Goal: Task Accomplishment & Management: Complete application form

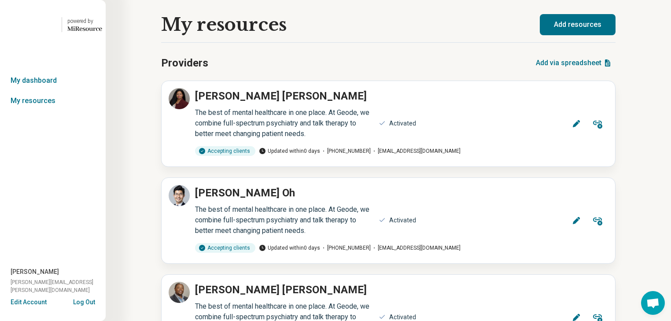
click at [308, 28] on button "Add resources" at bounding box center [578, 24] width 76 height 21
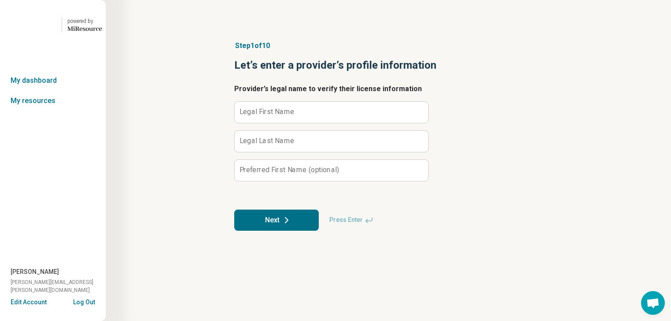
click at [284, 115] on label "Legal First Name" at bounding box center [267, 111] width 55 height 7
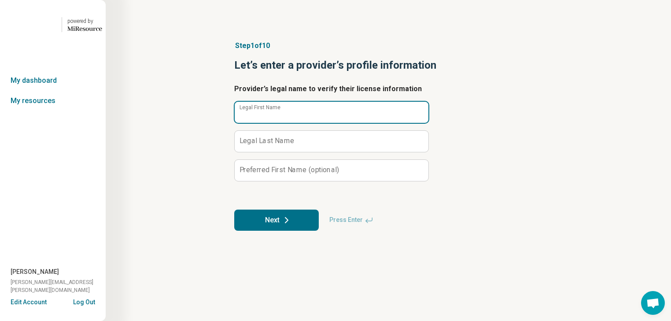
click at [284, 123] on input "Legal First Name" at bounding box center [332, 112] width 194 height 21
type input "******"
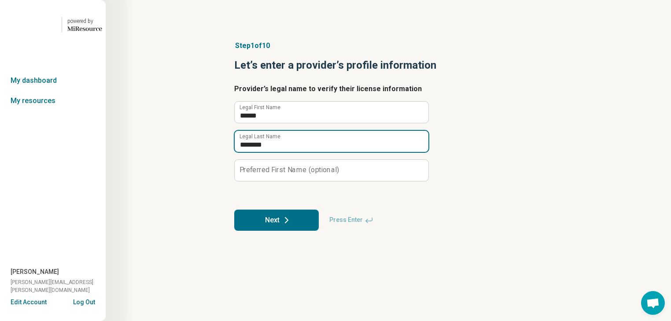
type input "********"
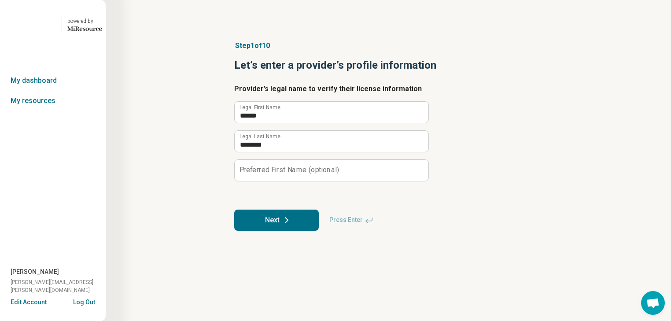
click at [292, 193] on icon at bounding box center [287, 220] width 11 height 11
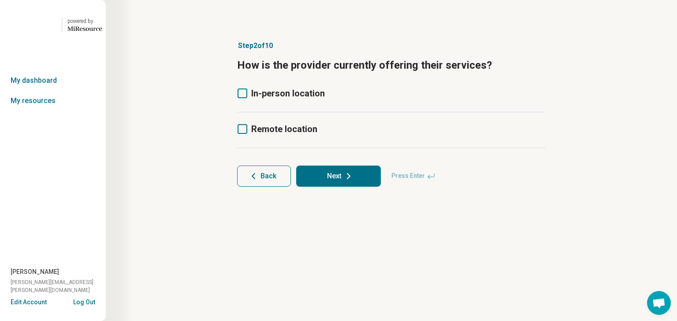
click at [243, 98] on icon at bounding box center [242, 94] width 10 height 10
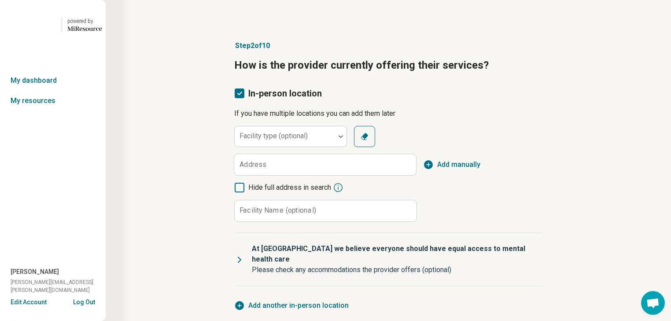
click at [257, 168] on label "Address" at bounding box center [253, 164] width 27 height 7
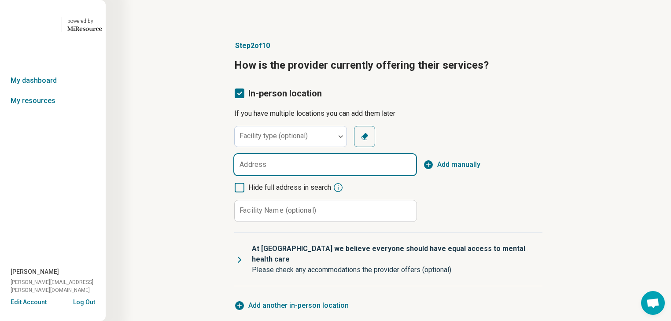
click at [257, 175] on input "Address" at bounding box center [325, 164] width 182 height 21
paste input "**********"
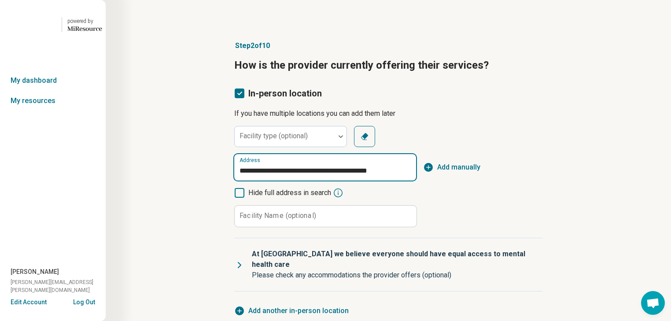
scroll to position [0, 26]
click at [308, 193] on span "[STREET_ADDRESS][PERSON_NAME]" at bounding box center [327, 251] width 170 height 11
type input "**********"
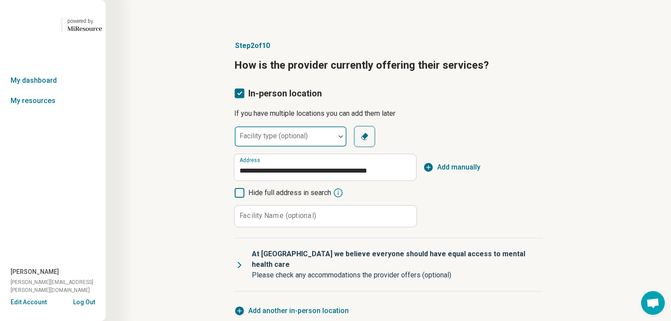
scroll to position [0, 0]
click at [308, 146] on div at bounding box center [284, 140] width 93 height 12
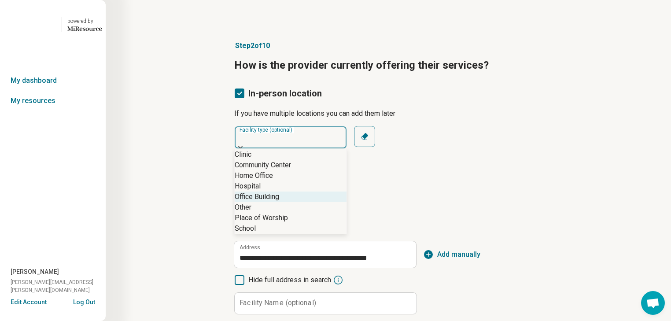
click at [277, 192] on div "Office Building" at bounding box center [257, 197] width 44 height 11
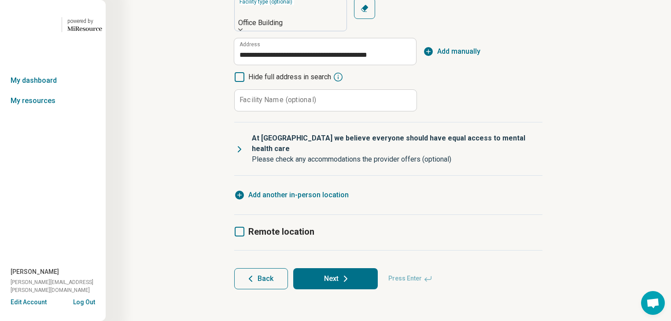
scroll to position [141, 0]
click at [293, 104] on label "Facility Name (optional)" at bounding box center [278, 99] width 77 height 7
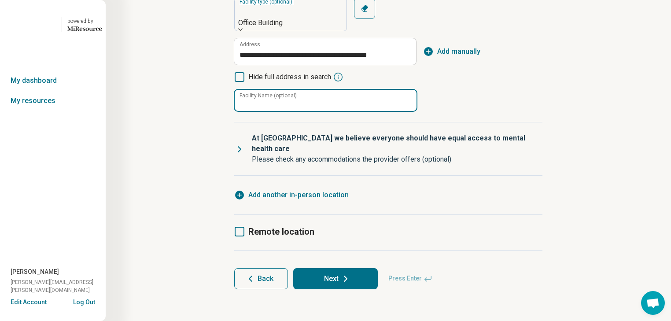
click at [293, 111] on input "Facility Name (optional)" at bounding box center [326, 100] width 182 height 21
type input "**********"
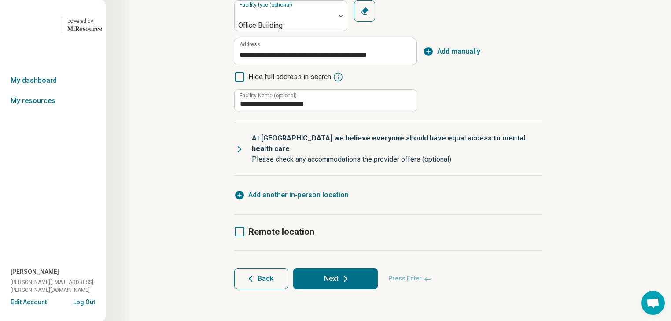
click at [308, 111] on div "**********" at bounding box center [388, 55] width 308 height 111
click at [241, 193] on icon at bounding box center [240, 232] width 10 height 10
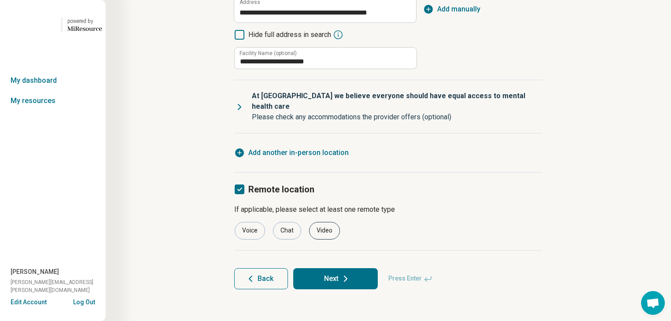
click at [308, 193] on div "Video" at bounding box center [324, 231] width 31 height 18
click at [308, 193] on button "Next" at bounding box center [335, 278] width 85 height 21
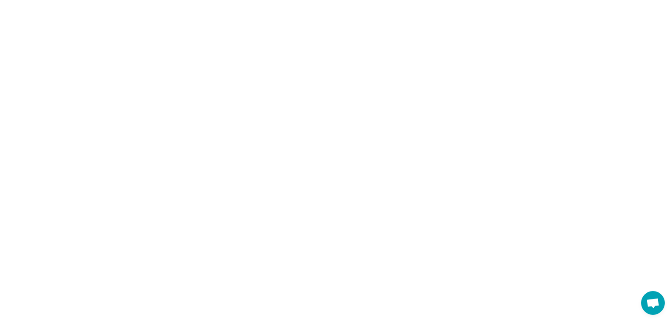
scroll to position [0, 0]
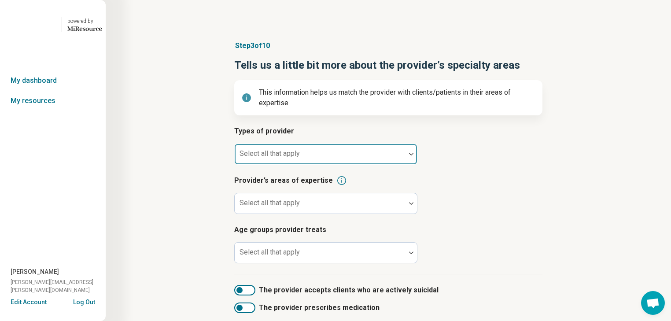
click at [308, 156] on img at bounding box center [411, 154] width 4 height 3
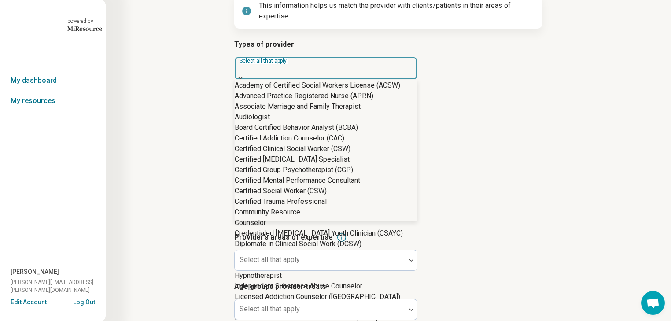
scroll to position [705, 0]
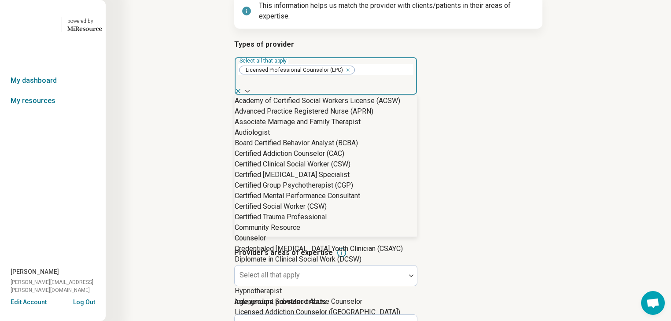
click at [308, 193] on article "Provider’s areas of expertise Select all that apply" at bounding box center [388, 267] width 308 height 39
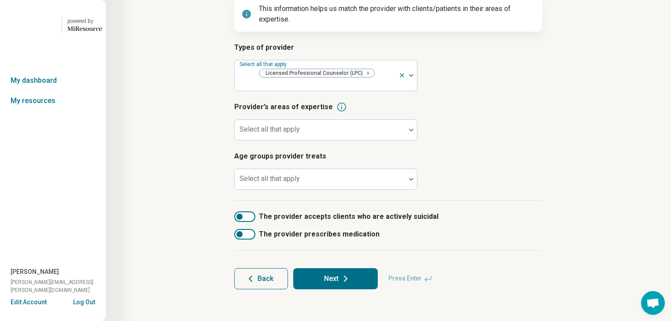
scroll to position [190, 0]
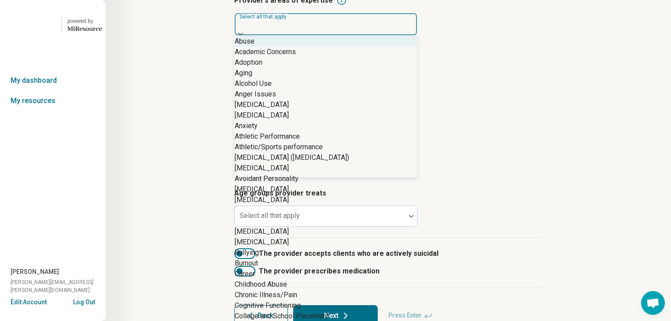
click at [308, 35] on div at bounding box center [326, 34] width 182 height 3
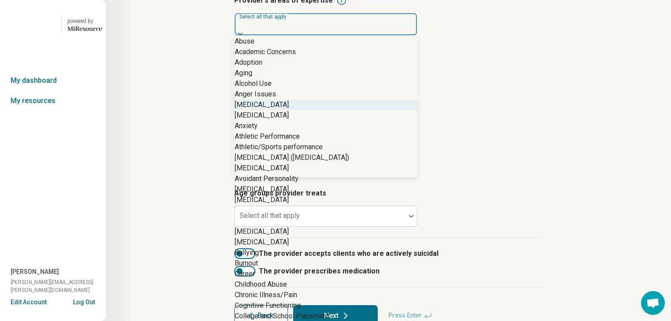
scroll to position [70, 0]
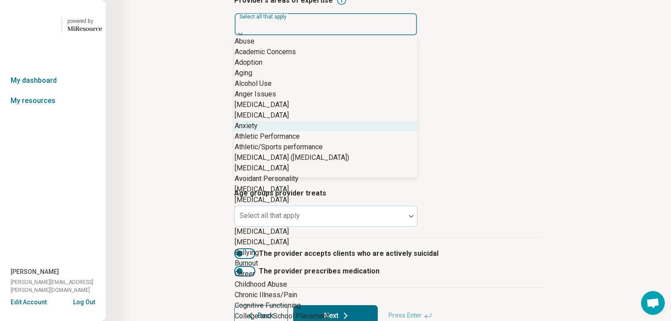
click at [284, 131] on div "Anxiety" at bounding box center [326, 126] width 182 height 11
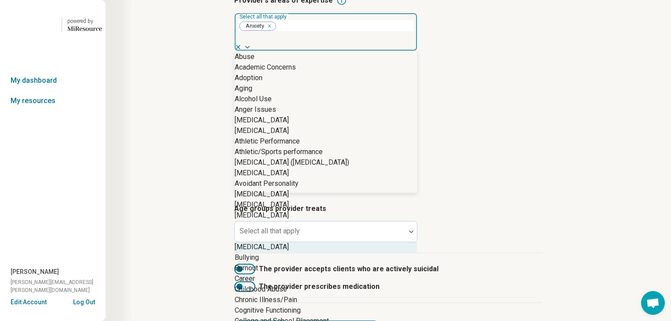
scroll to position [317, 0]
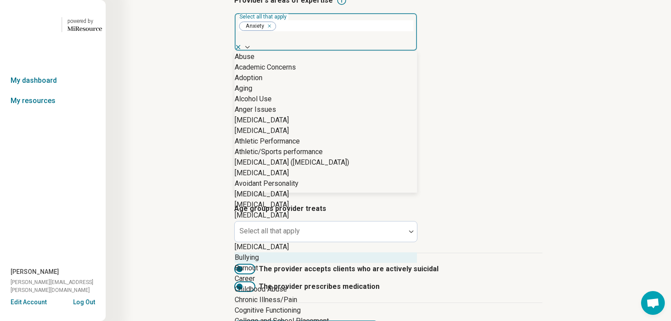
click at [308, 193] on div "Bullying" at bounding box center [326, 257] width 182 height 11
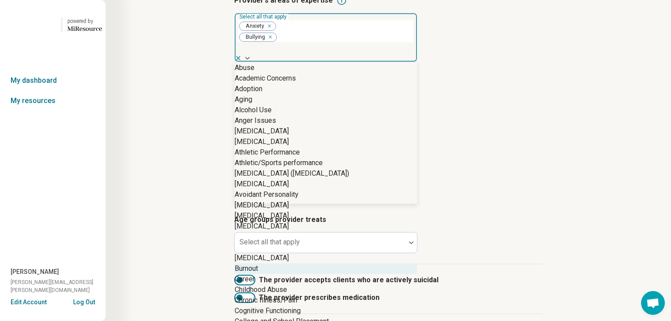
click at [308, 193] on div "Burnout" at bounding box center [326, 268] width 182 height 11
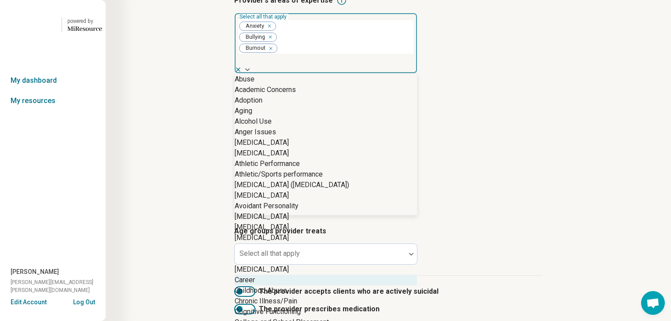
scroll to position [388, 0]
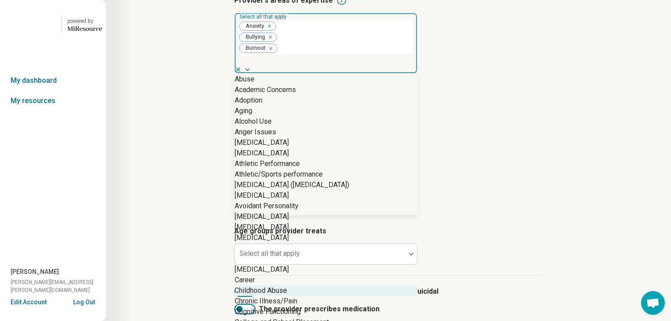
click at [308, 193] on div "Childhood Abuse" at bounding box center [326, 290] width 182 height 11
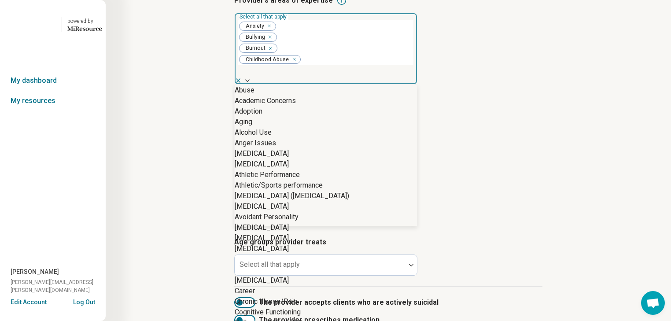
drag, startPoint x: 338, startPoint y: 260, endPoint x: 338, endPoint y: 255, distance: 5.7
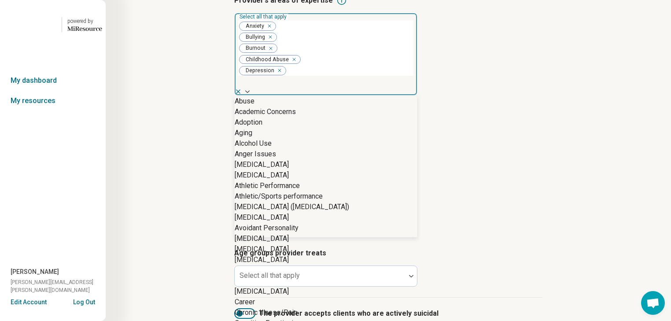
scroll to position [670, 0]
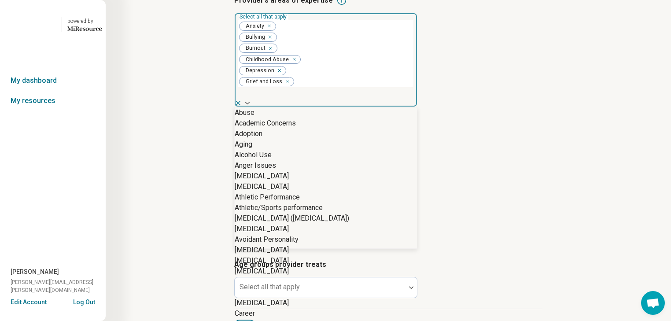
scroll to position [881, 0]
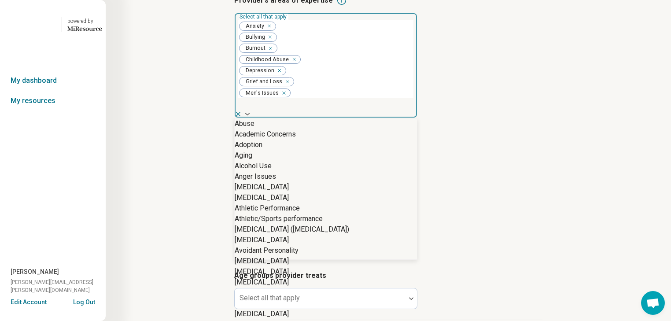
scroll to position [1480, 0]
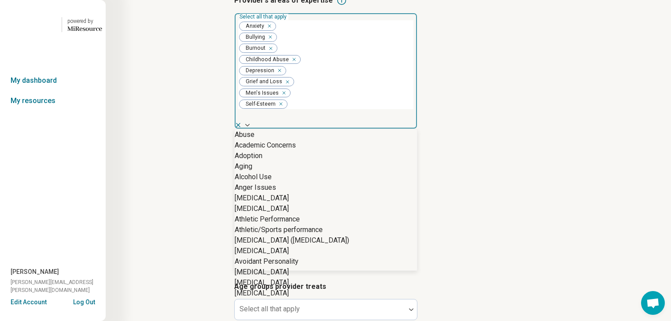
scroll to position [1586, 0]
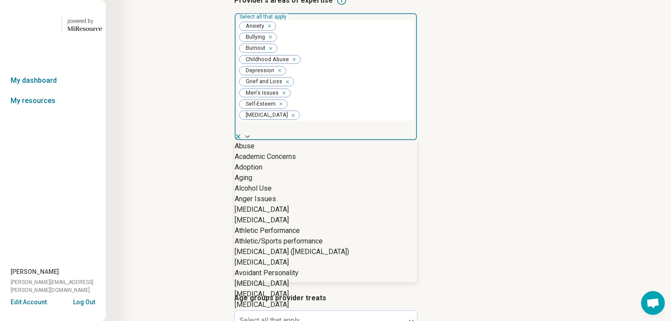
scroll to position [1248, 0]
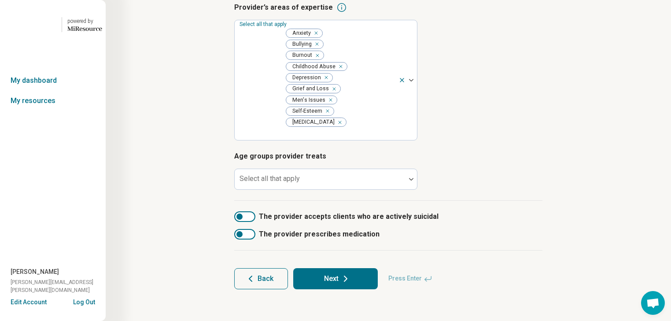
click at [308, 180] on div "Step 3 of 10 Tells us a little bit more about the provider’s specialty areas Th…" at bounding box center [388, 73] width 481 height 467
click at [308, 180] on div at bounding box center [411, 179] width 11 height 20
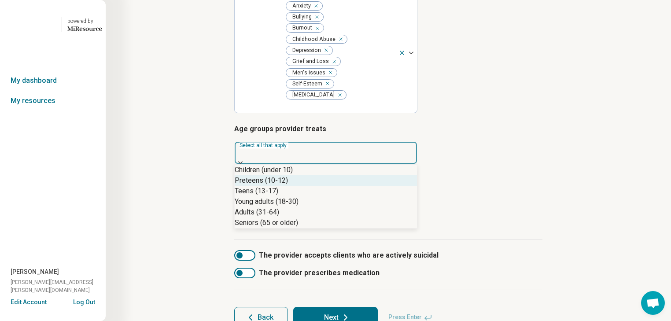
scroll to position [228, 0]
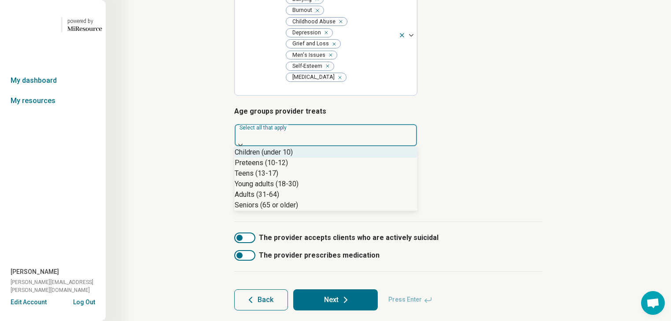
click at [293, 158] on div "Children (under 10)" at bounding box center [264, 152] width 58 height 11
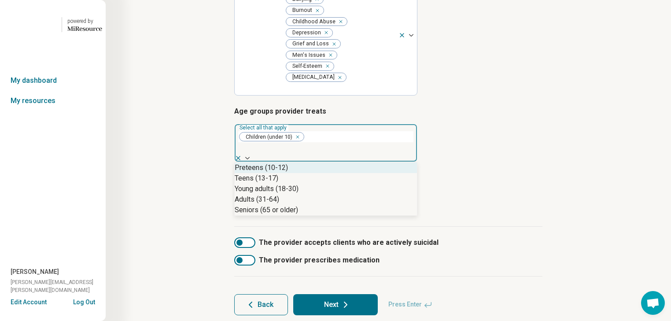
click at [288, 173] on div "Preteens (10-12)" at bounding box center [261, 168] width 53 height 11
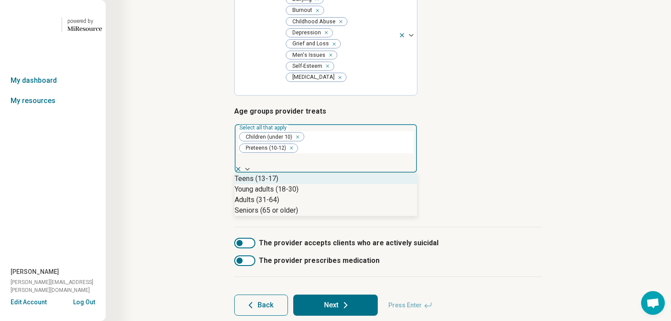
click at [278, 177] on div "Teens (13-17)" at bounding box center [257, 179] width 44 height 11
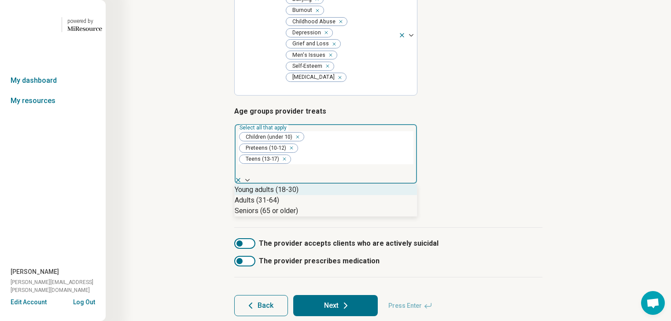
click at [299, 185] on div "Young adults (18-30)" at bounding box center [267, 190] width 64 height 11
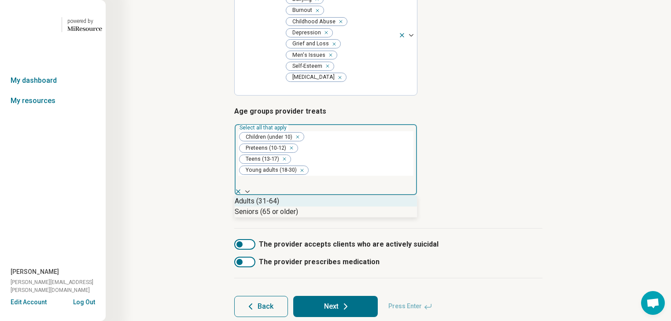
click at [279, 193] on div "Adults (31-64)" at bounding box center [257, 201] width 44 height 11
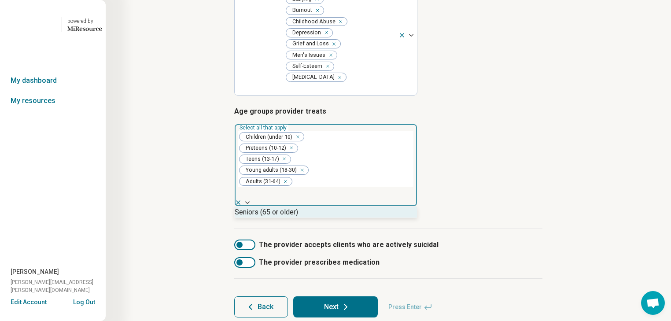
click at [298, 193] on div "Seniors (65 or older)" at bounding box center [266, 212] width 63 height 11
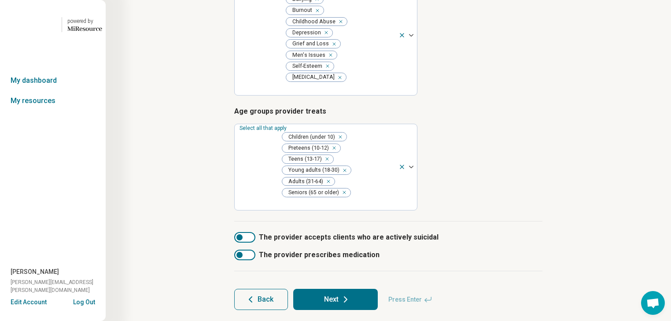
click at [308, 169] on div "Step 3 of 10 Tells us a little bit more about the provider’s specialty areas Th…" at bounding box center [388, 61] width 481 height 533
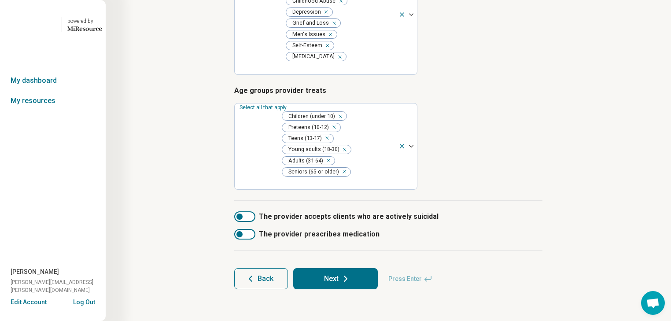
scroll to position [253, 0]
click at [308, 193] on icon at bounding box center [346, 279] width 11 height 11
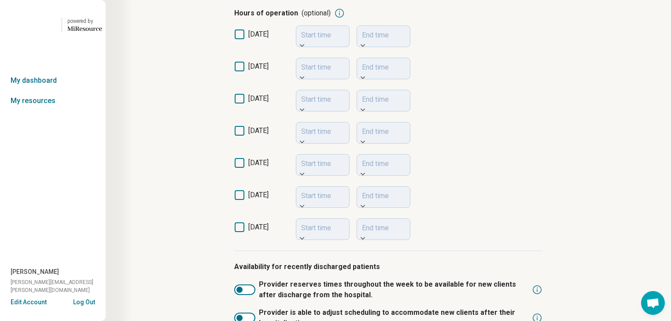
scroll to position [211, 0]
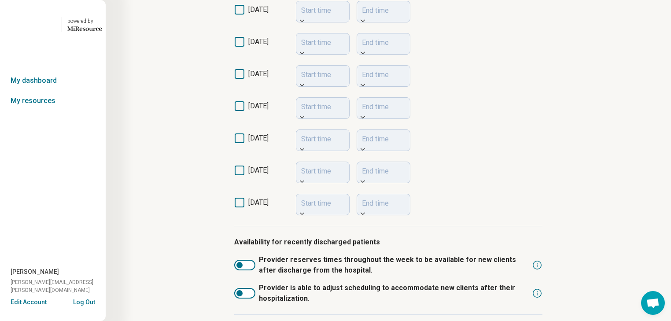
click at [238, 47] on icon at bounding box center [240, 42] width 10 height 10
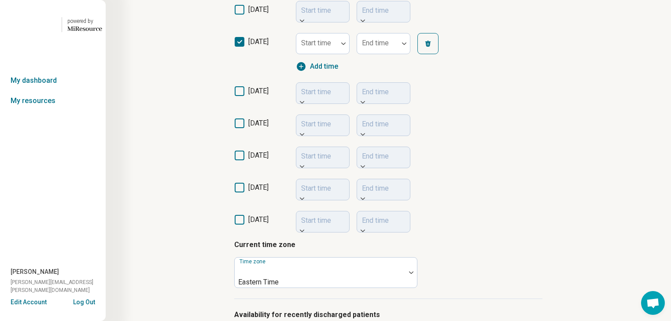
scroll to position [6, 0]
click at [238, 96] on icon at bounding box center [240, 91] width 10 height 10
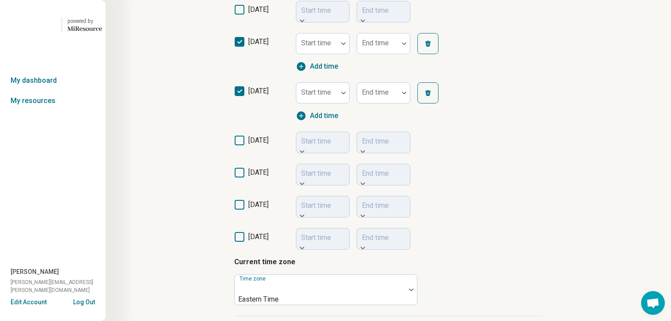
click at [240, 145] on icon at bounding box center [240, 141] width 10 height 10
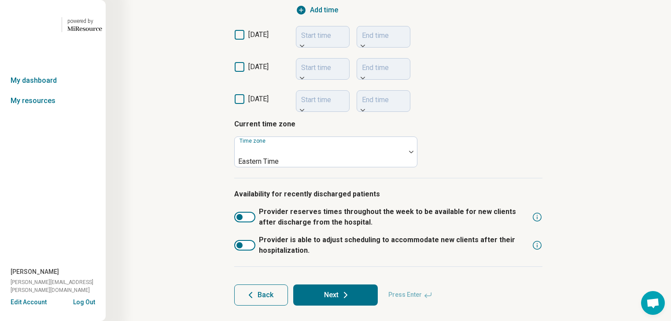
scroll to position [388, 0]
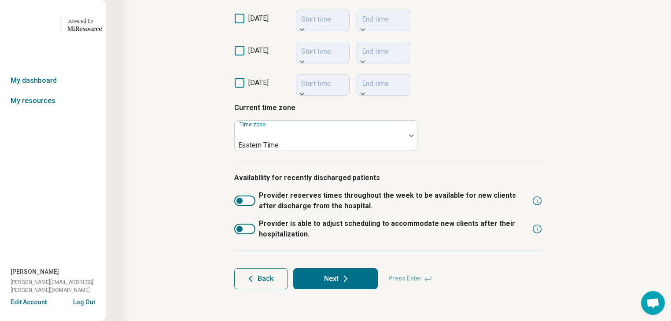
click at [238, 23] on icon at bounding box center [240, 19] width 10 height 10
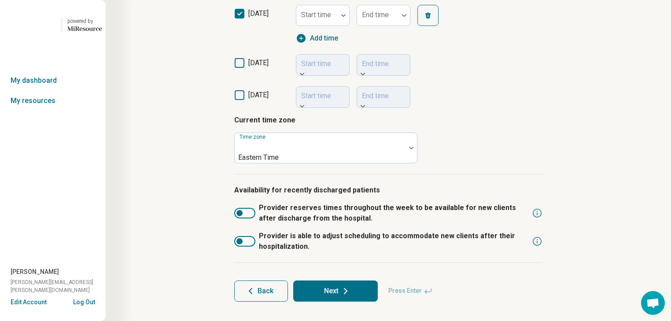
click at [239, 68] on icon at bounding box center [240, 63] width 10 height 10
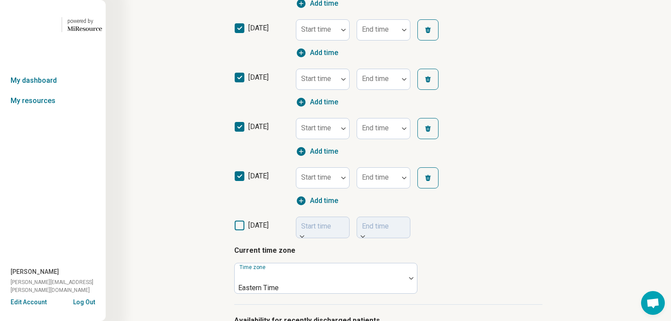
scroll to position [211, 0]
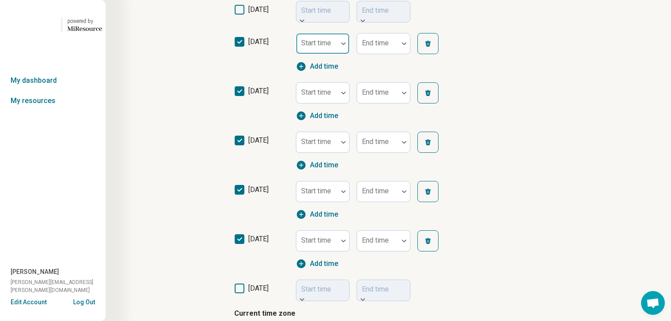
click at [308, 45] on img at bounding box center [343, 43] width 4 height 3
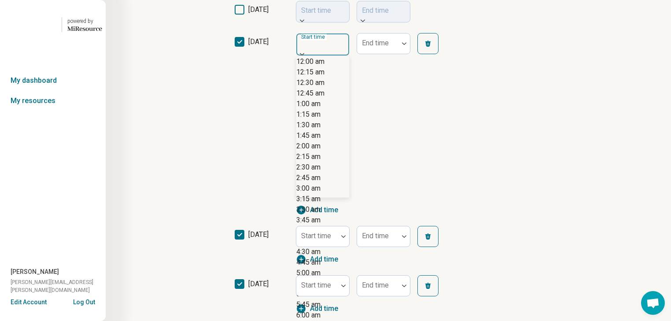
scroll to position [634, 0]
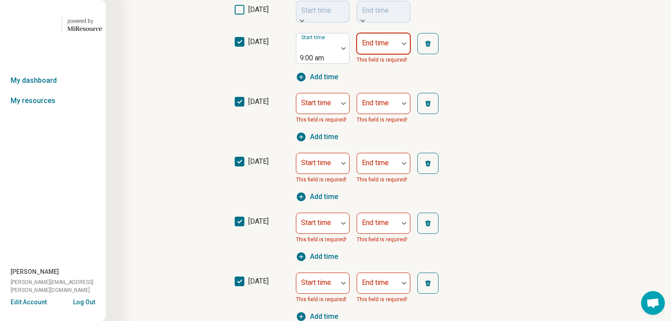
click at [308, 45] on img at bounding box center [404, 43] width 4 height 3
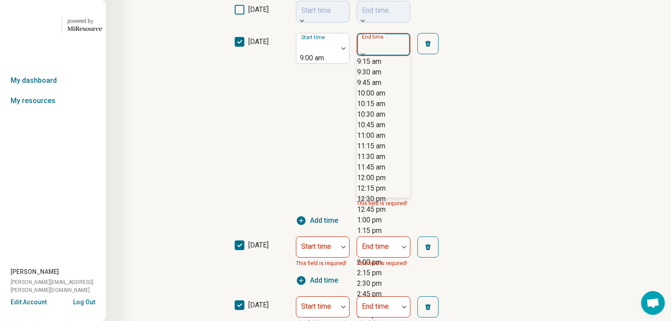
scroll to position [493, 0]
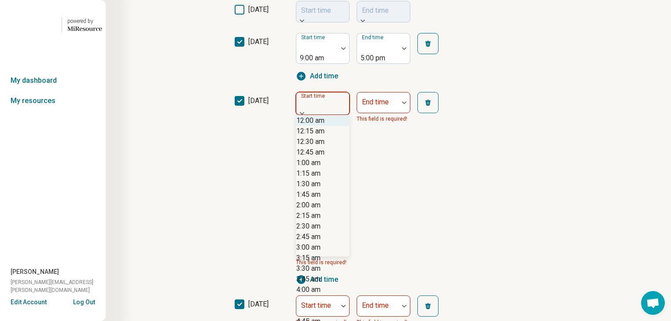
click at [308, 115] on div at bounding box center [322, 113] width 53 height 3
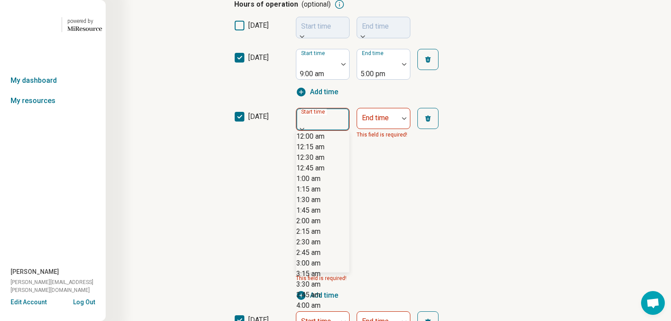
scroll to position [670, 0]
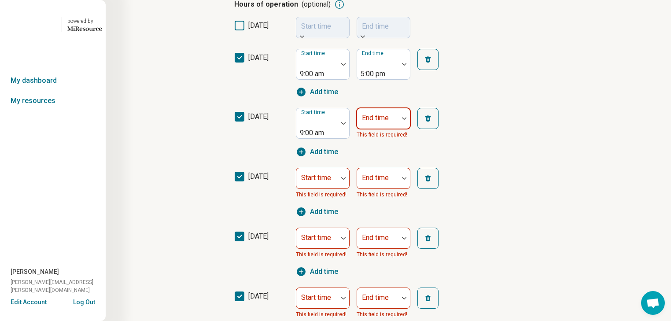
click at [308, 129] on div at bounding box center [404, 118] width 11 height 20
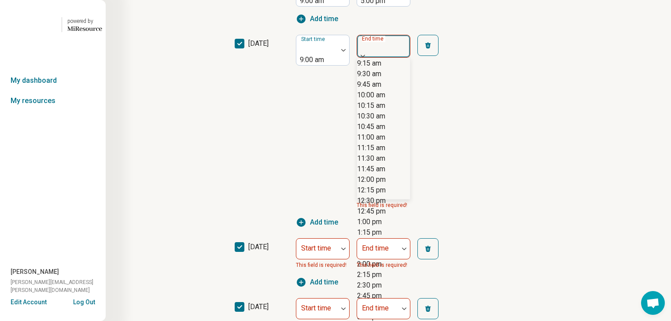
scroll to position [564, 0]
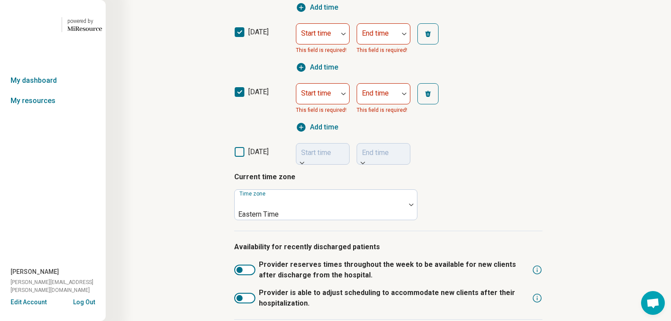
scroll to position [410, 0]
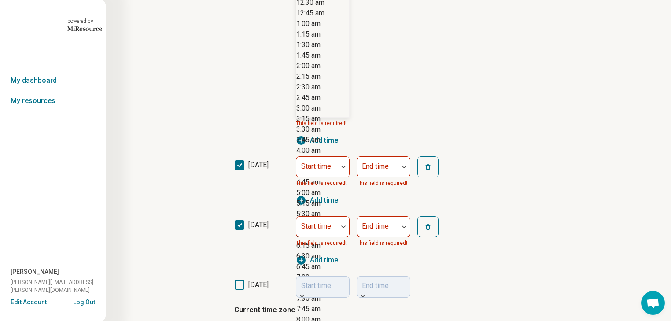
scroll to position [634, 0]
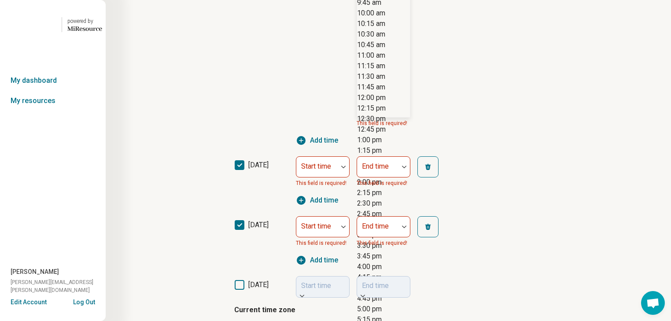
click at [308, 193] on div "5:00 pm" at bounding box center [369, 309] width 25 height 11
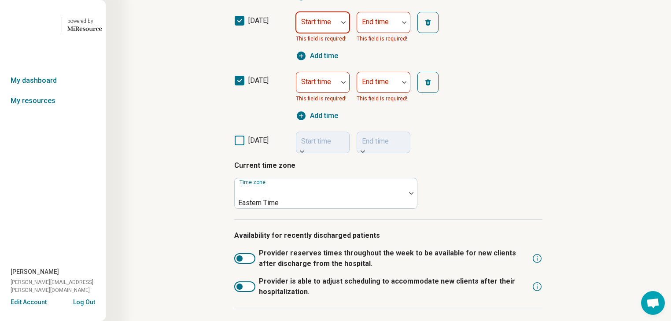
click at [308, 33] on div at bounding box center [343, 22] width 11 height 20
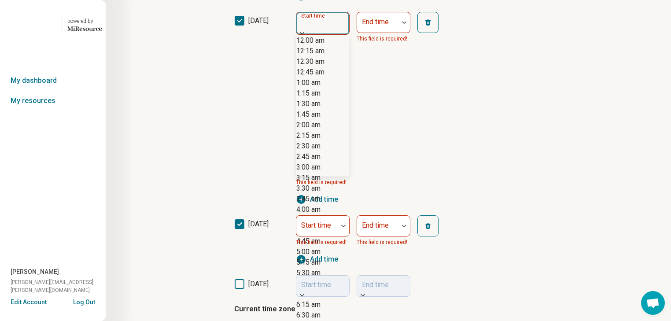
scroll to position [634, 0]
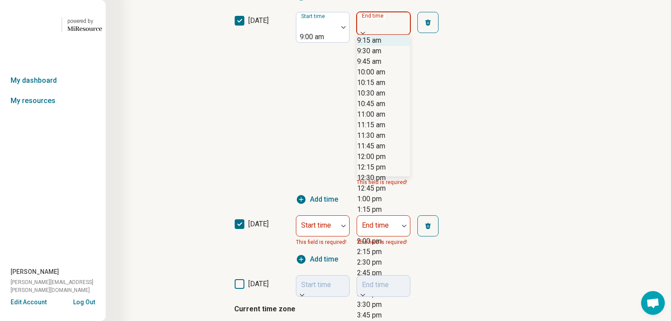
click at [308, 34] on div at bounding box center [383, 33] width 53 height 3
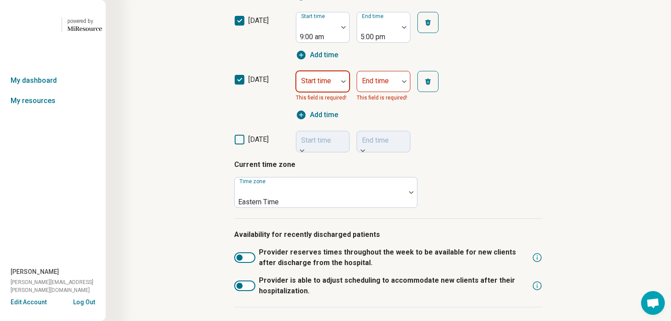
click at [308, 83] on img at bounding box center [343, 81] width 4 height 3
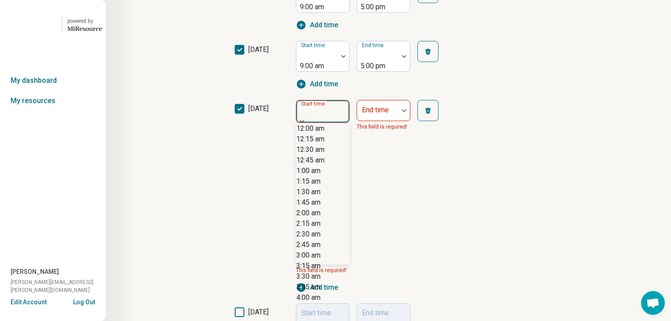
scroll to position [634, 0]
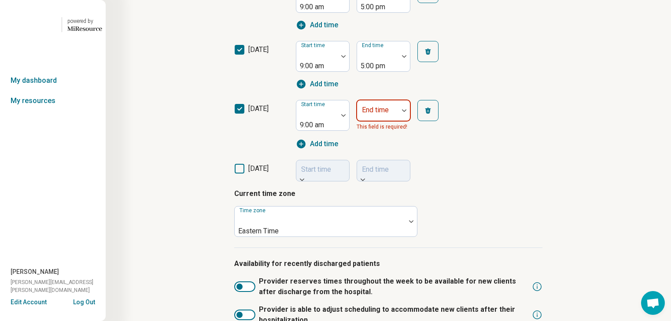
click at [308, 121] on div at bounding box center [404, 110] width 11 height 20
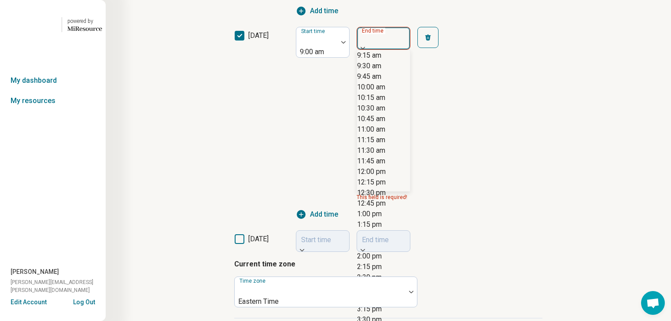
scroll to position [493, 0]
drag, startPoint x: 394, startPoint y: 281, endPoint x: 396, endPoint y: 276, distance: 5.3
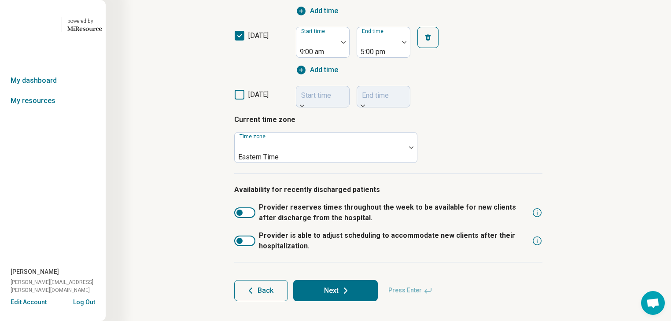
click at [308, 81] on div "[DATE] Start time 9:00 am End time 5:00 pm Add time" at bounding box center [388, 51] width 308 height 59
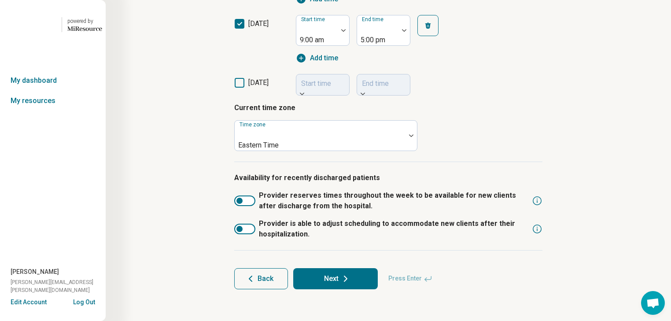
scroll to position [595, 0]
click at [308, 121] on div at bounding box center [411, 136] width 11 height 30
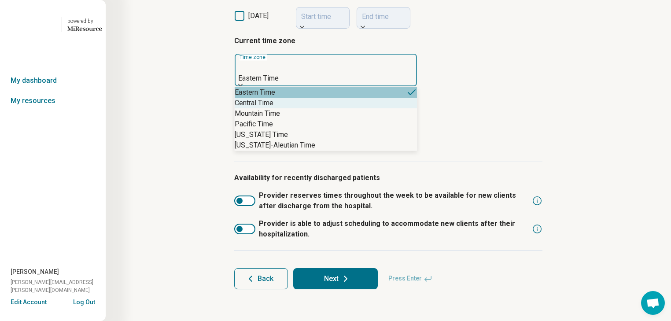
click at [308, 108] on div "Central Time" at bounding box center [326, 103] width 182 height 11
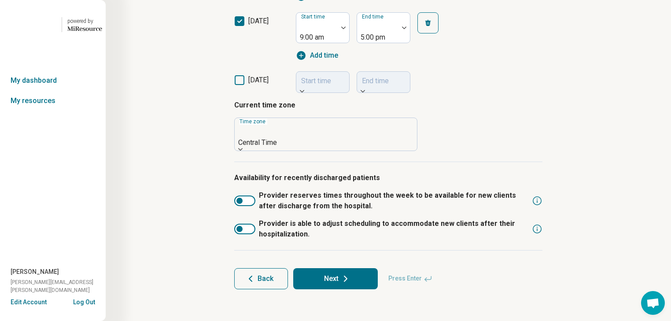
click at [308, 193] on button "Next" at bounding box center [335, 278] width 85 height 21
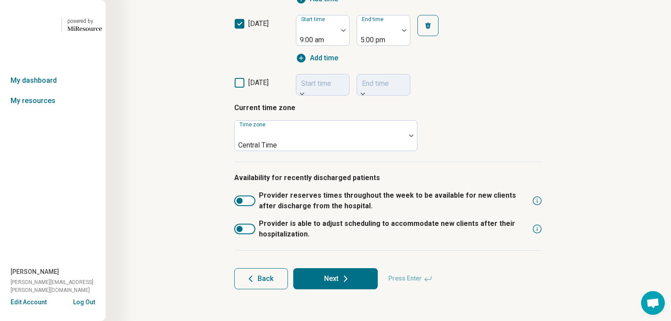
scroll to position [99, 0]
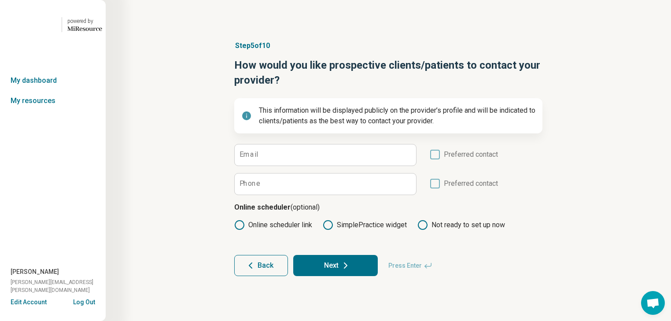
scroll to position [70, 0]
click at [299, 144] on input "Email" at bounding box center [326, 154] width 182 height 21
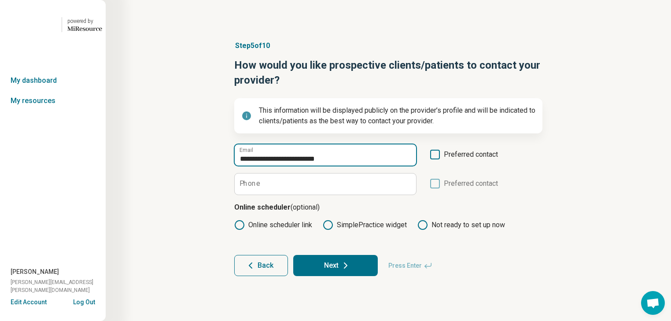
click at [289, 144] on input "**********" at bounding box center [326, 154] width 182 height 21
type input "**********"
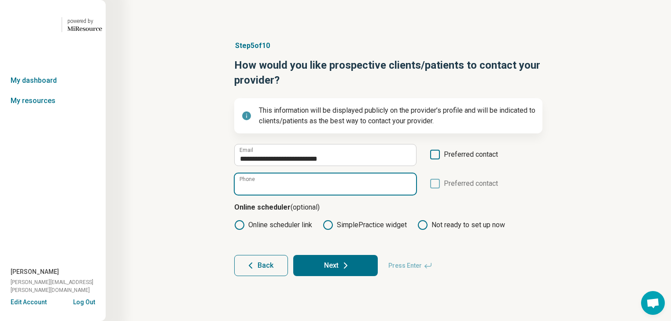
click at [298, 176] on input "Phone" at bounding box center [326, 184] width 182 height 21
type input "**********"
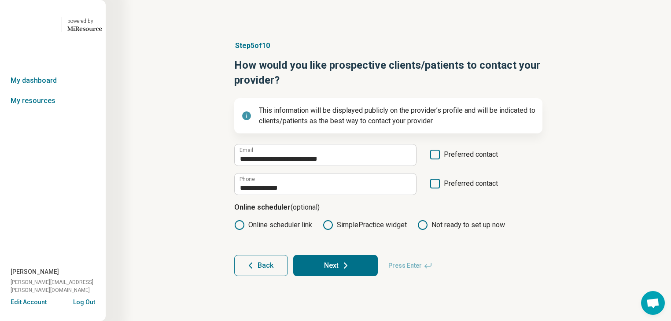
click at [308, 150] on icon at bounding box center [435, 155] width 10 height 10
click at [308, 179] on icon at bounding box center [435, 184] width 10 height 10
click at [238, 193] on icon at bounding box center [239, 225] width 11 height 11
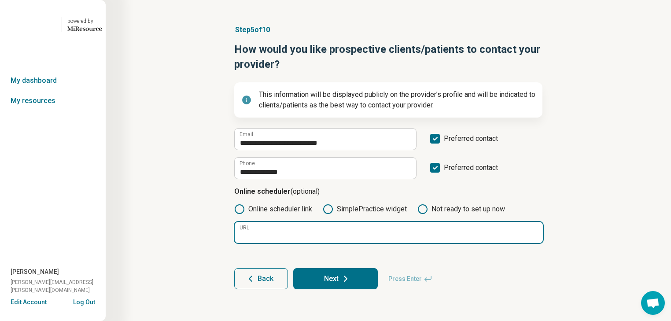
click at [308, 193] on input "URL" at bounding box center [389, 232] width 308 height 21
type input "**********"
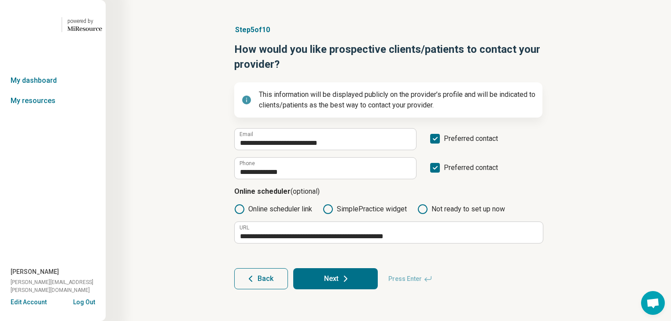
click at [308, 193] on button "Next" at bounding box center [335, 278] width 85 height 21
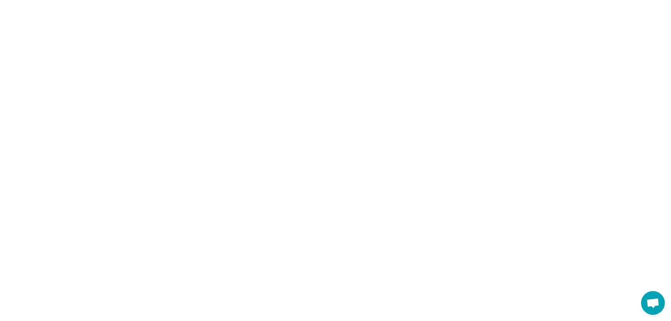
scroll to position [0, 0]
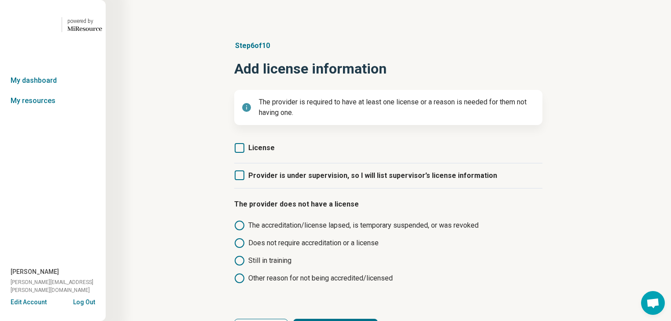
click at [242, 153] on icon at bounding box center [240, 148] width 10 height 10
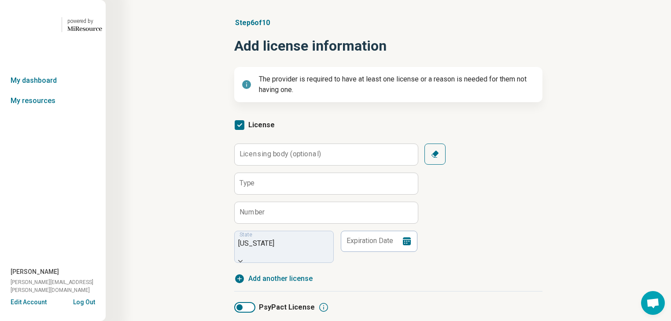
scroll to position [70, 0]
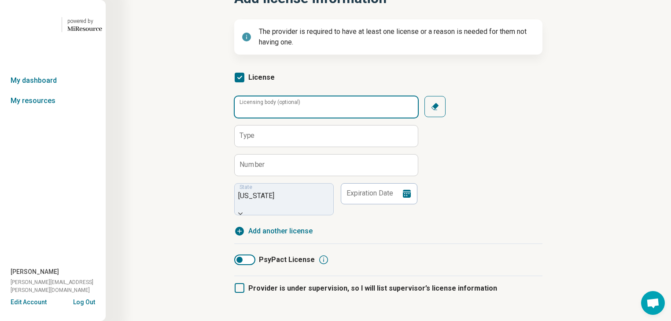
click at [308, 118] on input "Licensing body (optional)" at bounding box center [326, 106] width 183 height 21
type input "***"
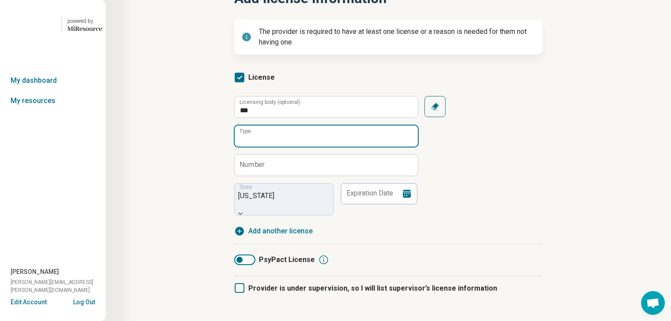
click at [296, 147] on input "Type" at bounding box center [326, 136] width 183 height 21
type input "**********"
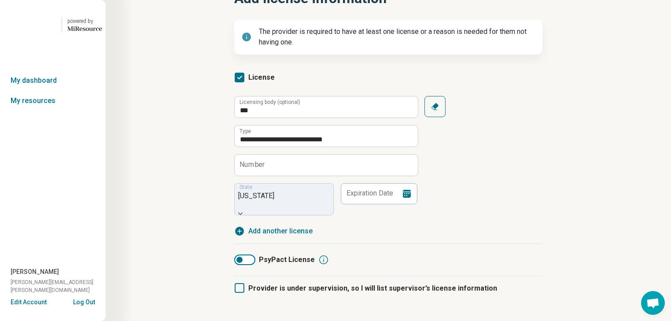
click at [308, 183] on div "**********" at bounding box center [388, 155] width 308 height 119
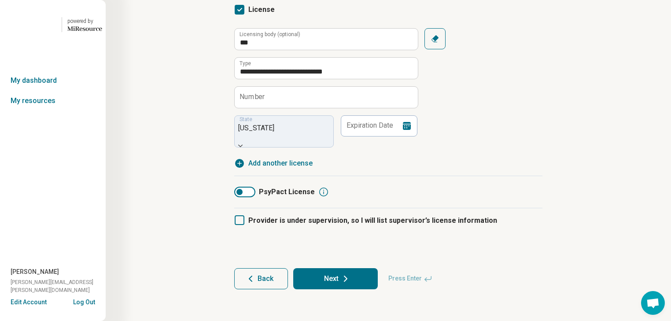
scroll to position [176, 0]
click at [268, 108] on input "Number" at bounding box center [326, 97] width 183 height 21
paste input "**********"
type input "**********"
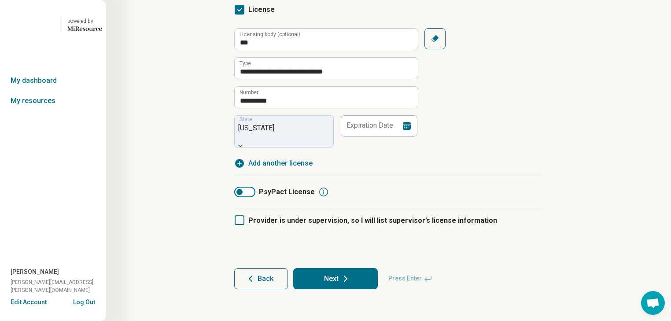
click at [308, 121] on icon at bounding box center [407, 126] width 11 height 11
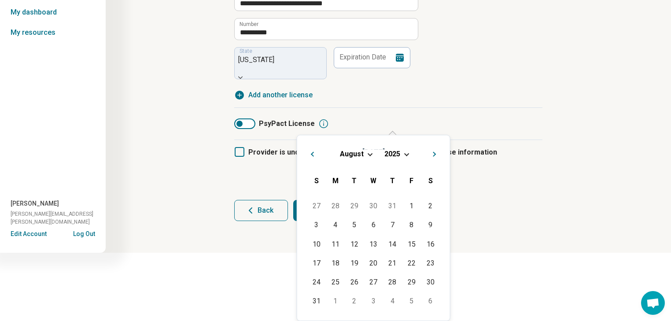
click at [308, 156] on span "Choose Date" at bounding box center [369, 153] width 5 height 5
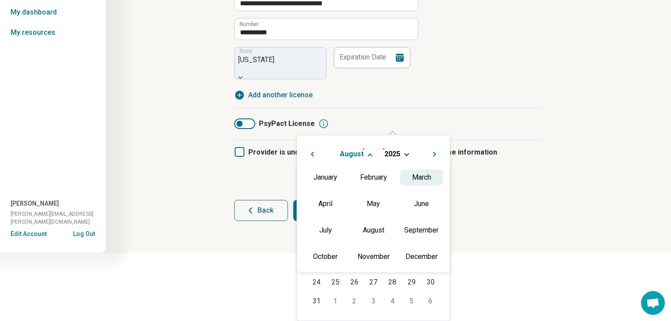
click at [308, 181] on div "March" at bounding box center [421, 178] width 43 height 16
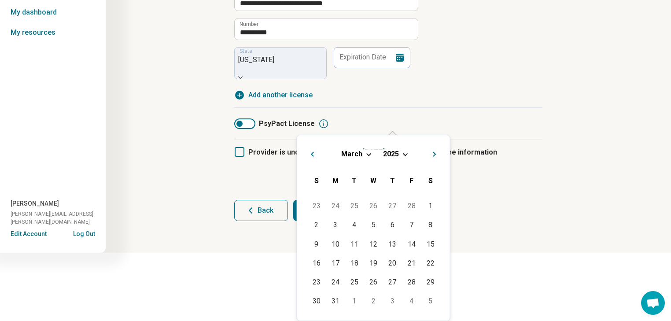
click at [308, 156] on span "Choose Date" at bounding box center [405, 153] width 5 height 5
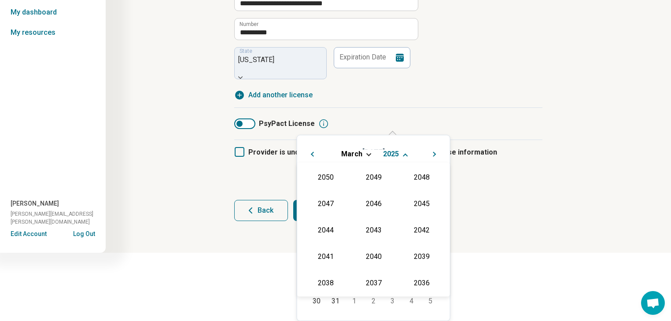
scroll to position [144, 0]
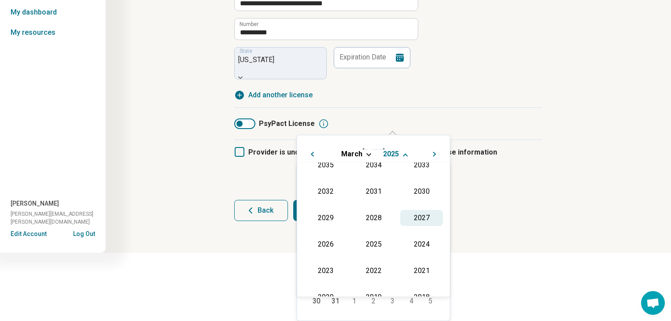
click at [308, 193] on div "2027" at bounding box center [421, 218] width 43 height 16
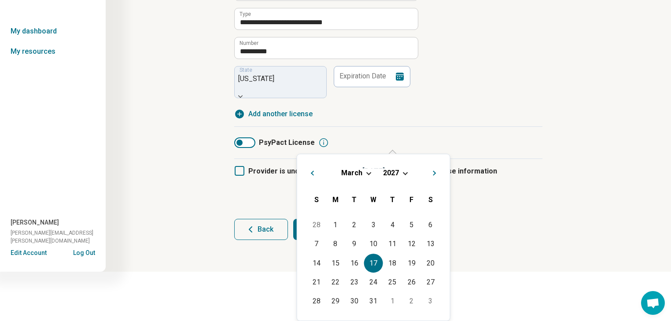
scroll to position [235, 0]
drag, startPoint x: 400, startPoint y: 288, endPoint x: 444, endPoint y: 279, distance: 44.5
click at [308, 193] on div "31" at bounding box center [373, 301] width 19 height 19
type input "**********"
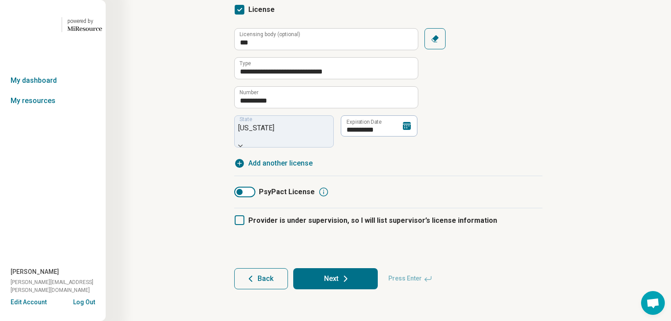
click at [308, 180] on article "**********" at bounding box center [388, 96] width 337 height 422
click at [308, 193] on button "Next" at bounding box center [335, 278] width 85 height 21
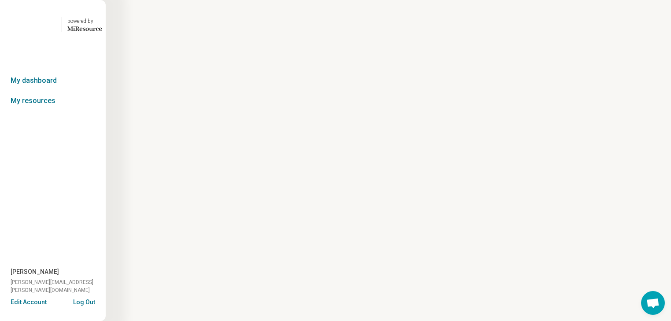
scroll to position [0, 0]
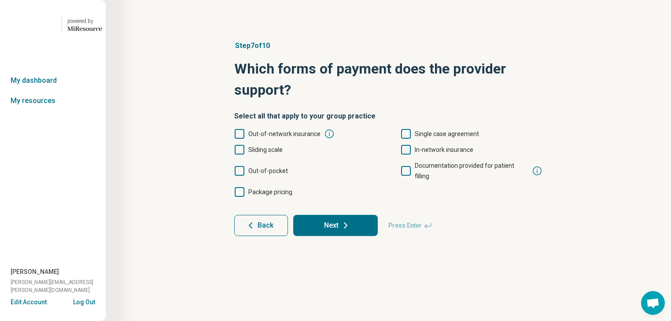
click at [240, 176] on icon at bounding box center [240, 171] width 10 height 10
click at [308, 155] on icon at bounding box center [406, 150] width 10 height 10
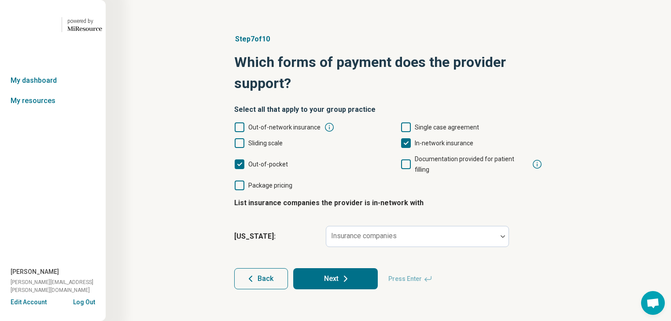
scroll to position [83, 0]
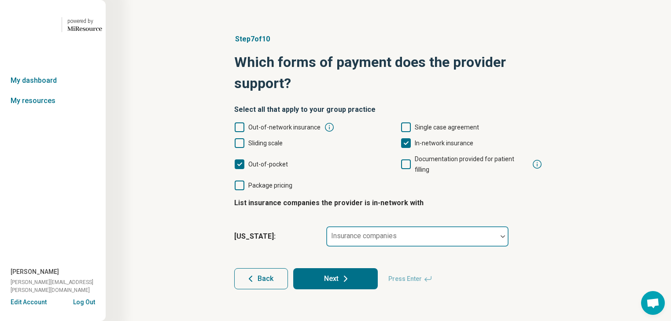
click at [308, 193] on div at bounding box center [502, 236] width 11 height 20
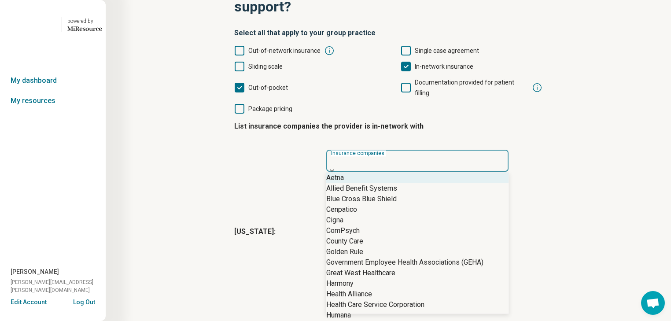
click at [308, 173] on div "Aetna" at bounding box center [417, 178] width 182 height 11
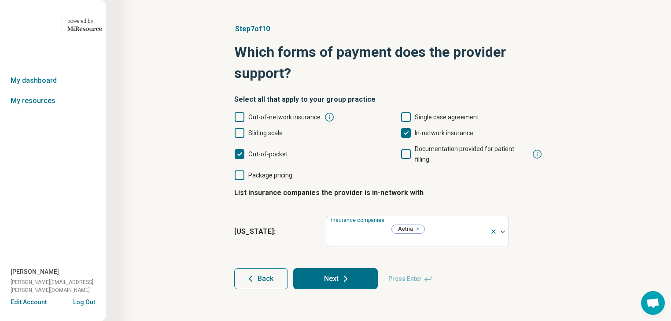
click at [308, 122] on div "Step 7 of 10 Which forms of payment does the provider support? Select all that …" at bounding box center [388, 156] width 481 height 301
click at [308, 193] on button "Next" at bounding box center [335, 278] width 85 height 21
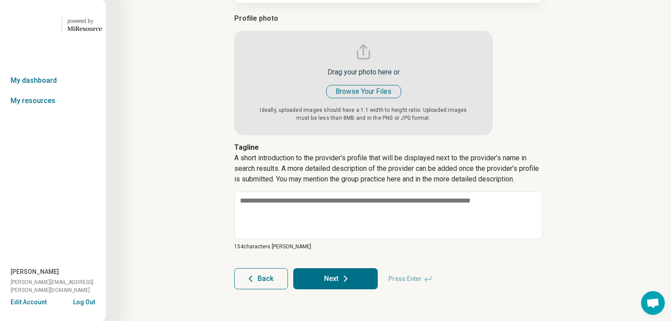
scroll to position [141, 0]
click at [308, 129] on input "file" at bounding box center [363, 74] width 259 height 122
type input "**********"
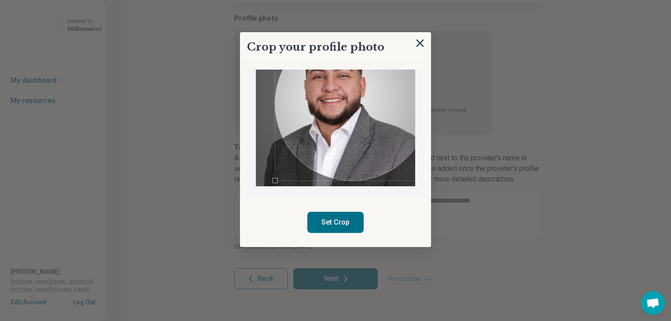
scroll to position [85, 0]
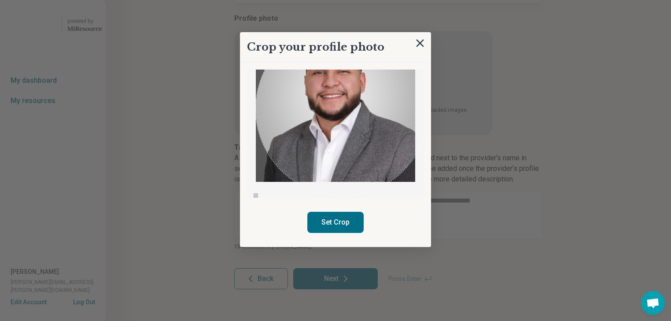
click at [234, 135] on div "Crop your profile photo Set Crop" at bounding box center [388, 135] width 308 height 0
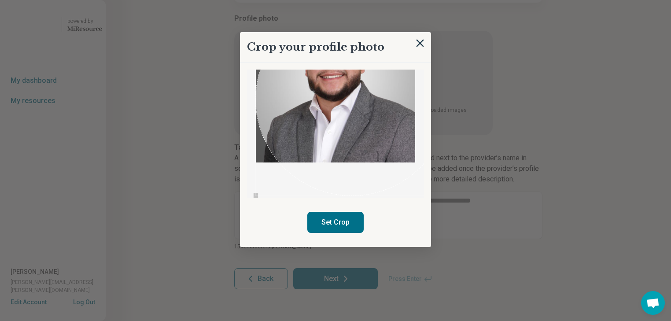
click at [308, 193] on div "Crop your profile photo Set Crop" at bounding box center [335, 139] width 191 height 215
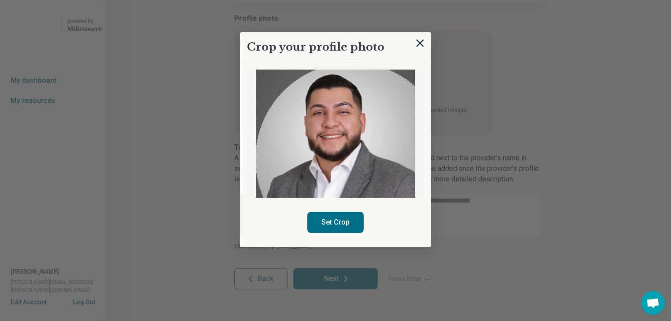
scroll to position [7, 0]
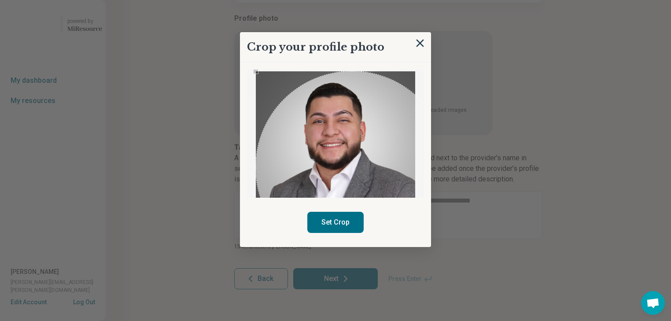
click at [308, 159] on div "Use the arrow keys to move the crop selection area" at bounding box center [352, 167] width 193 height 193
click at [308, 143] on div "Use the arrow keys to move the crop selection area" at bounding box center [352, 167] width 193 height 193
click at [308, 183] on div "Use the arrow keys to move the crop selection area" at bounding box center [352, 167] width 193 height 193
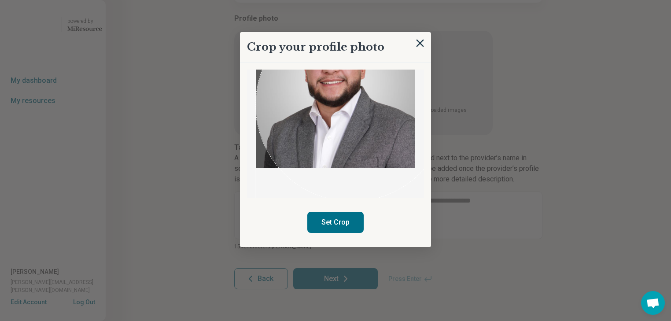
scroll to position [72, 0]
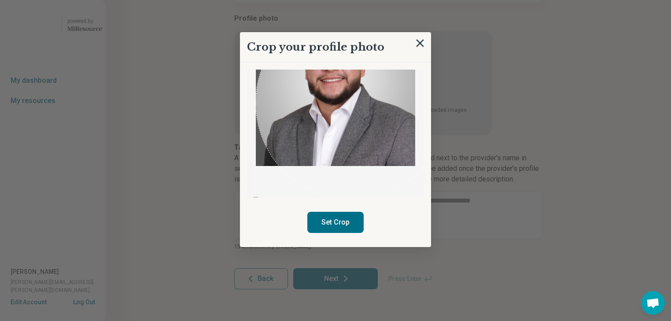
click at [308, 187] on div "Use the arrow keys to move the crop selection area" at bounding box center [352, 103] width 193 height 193
click at [308, 193] on button "Set Crop" at bounding box center [335, 222] width 56 height 21
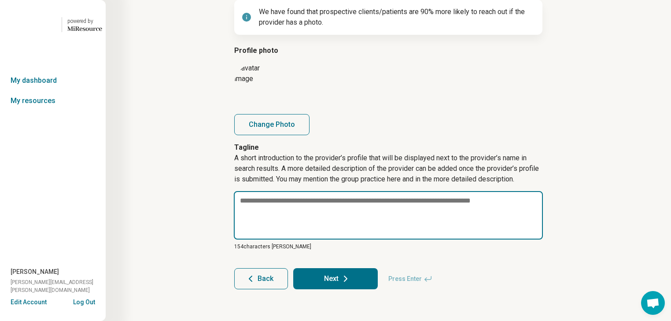
scroll to position [196, 0]
click at [241, 191] on textarea at bounding box center [388, 215] width 309 height 48
paste textarea "**********"
type textarea "*"
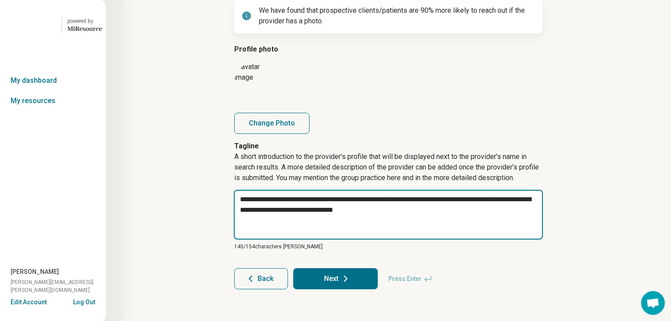
type textarea "**********"
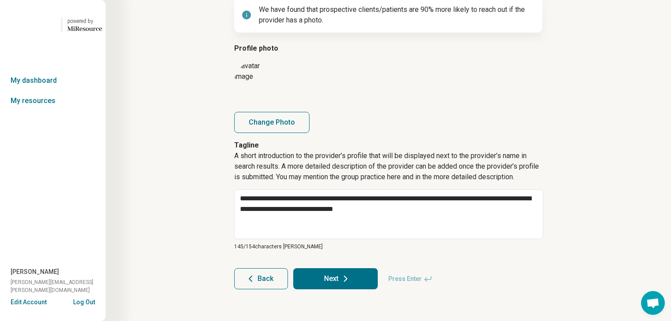
click at [308, 193] on icon at bounding box center [346, 279] width 11 height 11
type textarea "*"
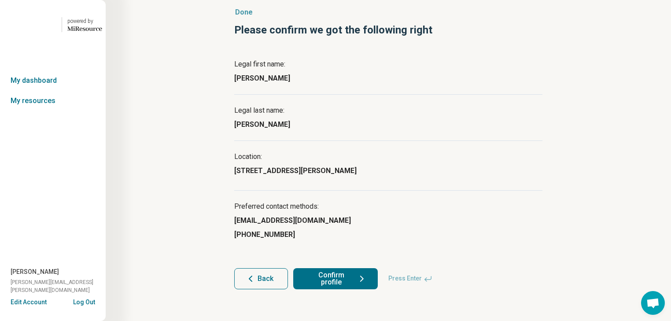
scroll to position [122, 0]
click at [308, 193] on button "Confirm profile" at bounding box center [335, 278] width 85 height 21
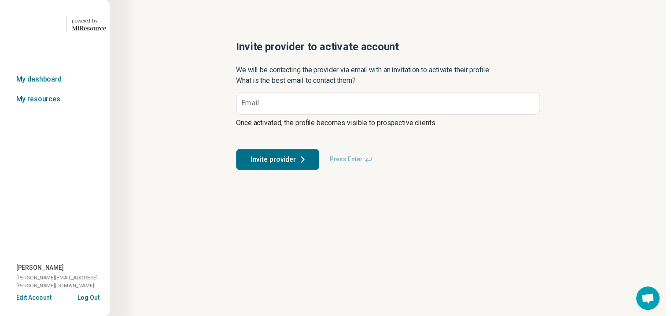
scroll to position [0, 0]
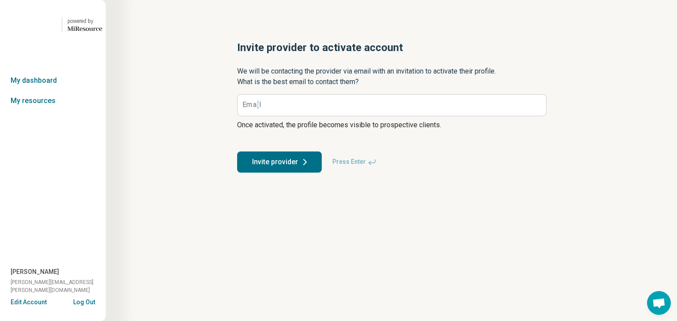
click at [261, 108] on label "Email" at bounding box center [251, 104] width 19 height 7
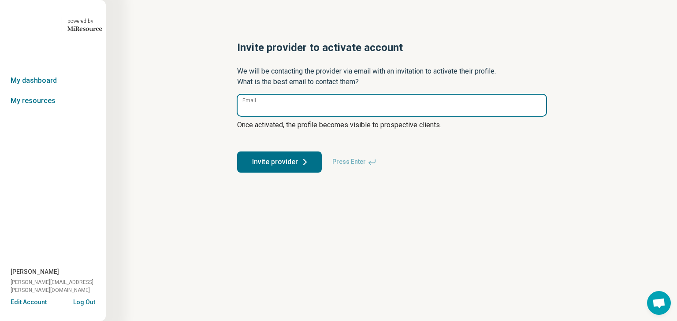
click at [280, 116] on input "Email" at bounding box center [391, 105] width 308 height 21
click at [295, 116] on input "**********" at bounding box center [391, 105] width 308 height 21
type input "**********"
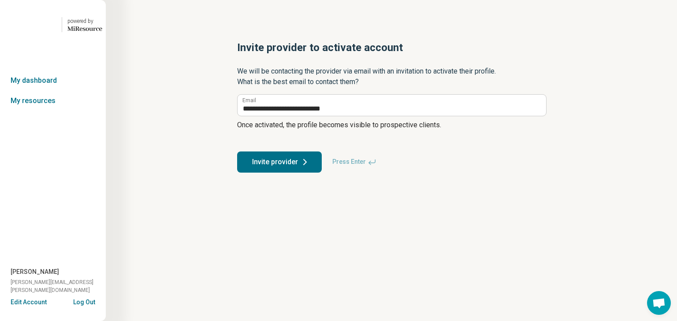
click at [304, 173] on button "Invite provider" at bounding box center [279, 162] width 85 height 21
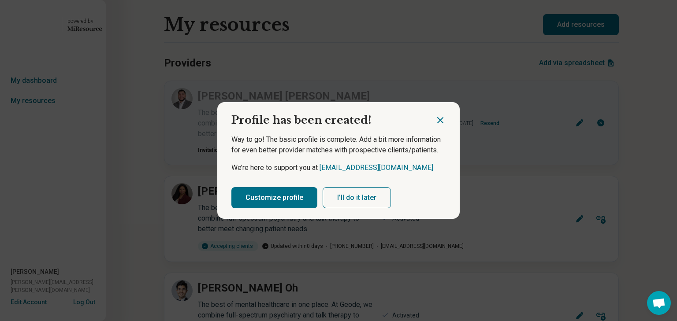
click at [300, 193] on button "Customize profile" at bounding box center [274, 197] width 86 height 21
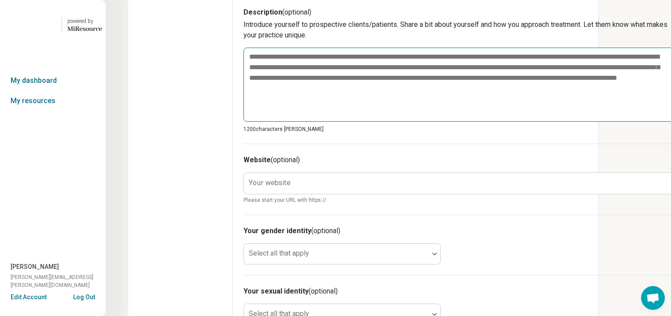
scroll to position [352, 0]
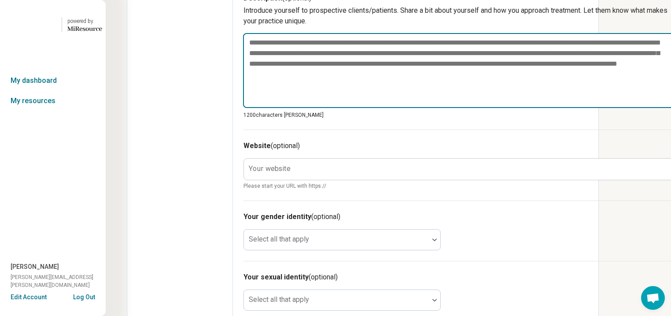
click at [284, 108] on textarea at bounding box center [459, 70] width 432 height 75
paste textarea "**********"
type textarea "*"
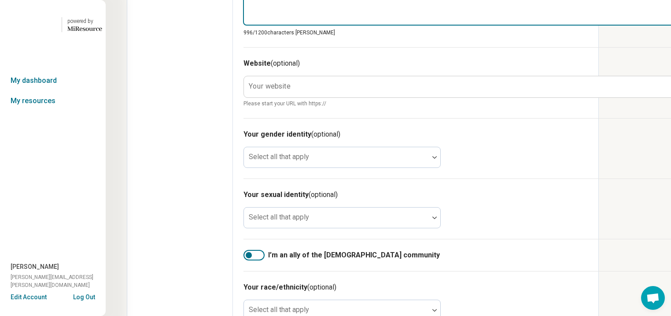
scroll to position [564, 0]
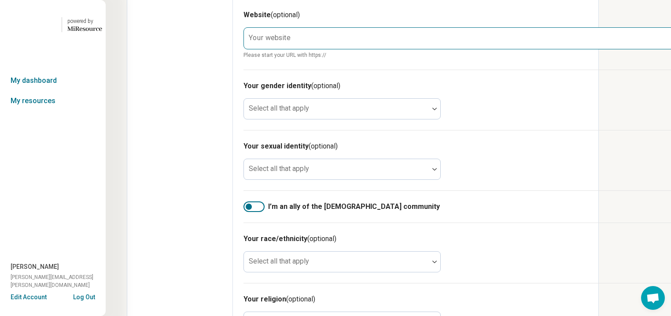
type textarea "**********"
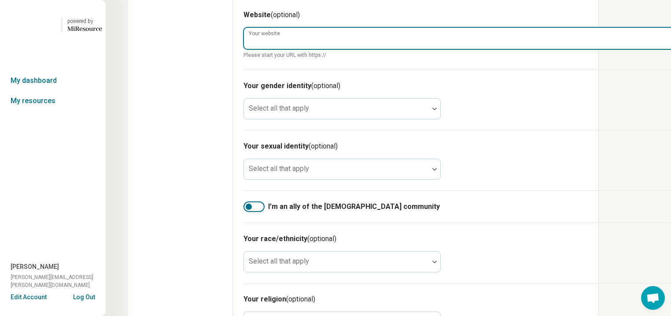
click at [308, 49] on input "Your website" at bounding box center [459, 38] width 431 height 21
type input "**********"
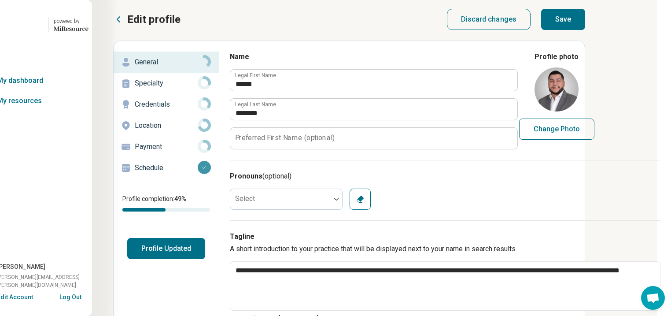
scroll to position [0, 99]
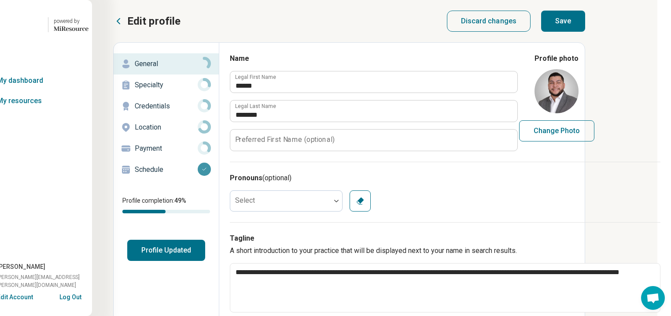
click at [308, 27] on button "Save" at bounding box center [563, 21] width 44 height 21
click at [135, 90] on p "Specialty" at bounding box center [166, 85] width 63 height 11
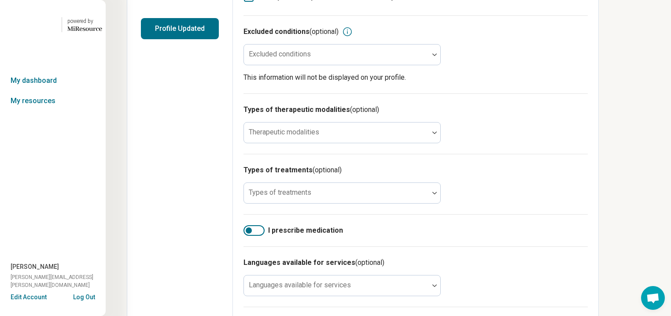
scroll to position [247, 99]
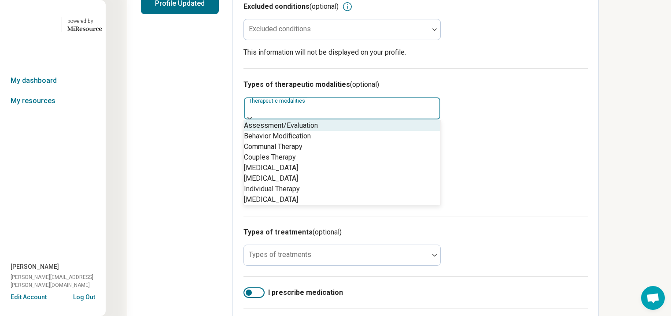
click at [308, 117] on div at bounding box center [342, 118] width 196 height 3
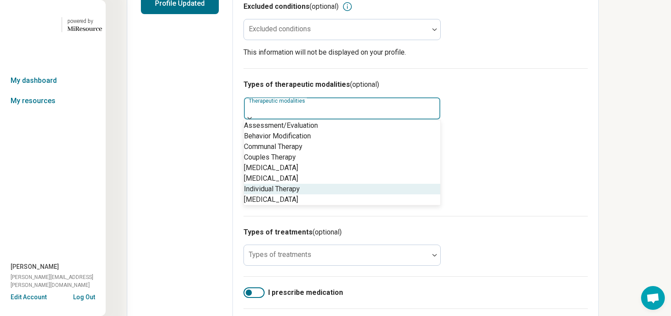
click at [285, 193] on div "Individual Therapy" at bounding box center [342, 189] width 196 height 11
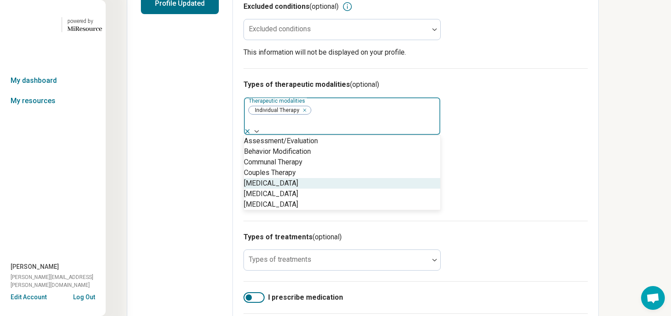
click at [308, 193] on h3 "Types of treatments (optional)" at bounding box center [416, 237] width 344 height 11
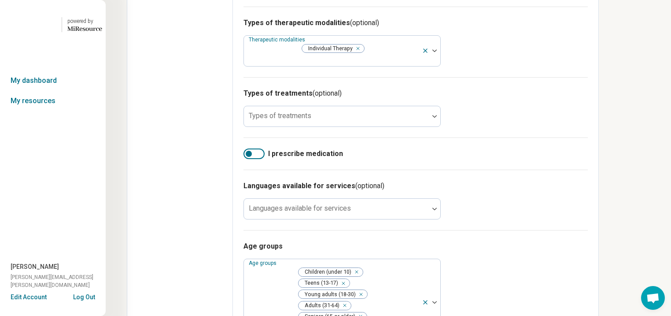
scroll to position [317, 99]
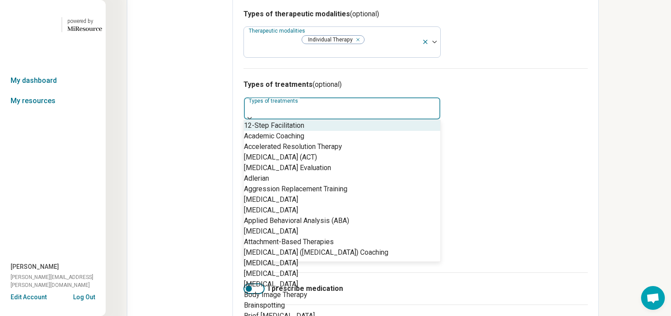
click at [308, 117] on div at bounding box center [342, 118] width 196 height 3
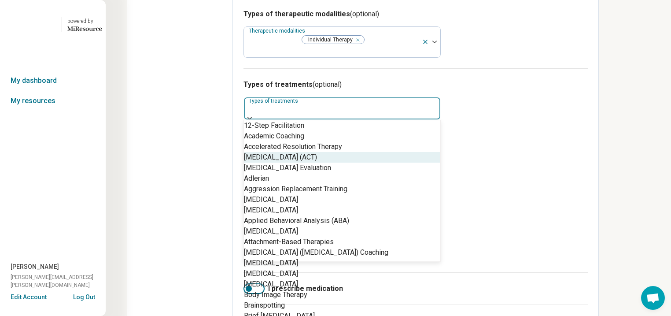
click at [308, 163] on div "[MEDICAL_DATA] (ACT)" at bounding box center [342, 157] width 196 height 11
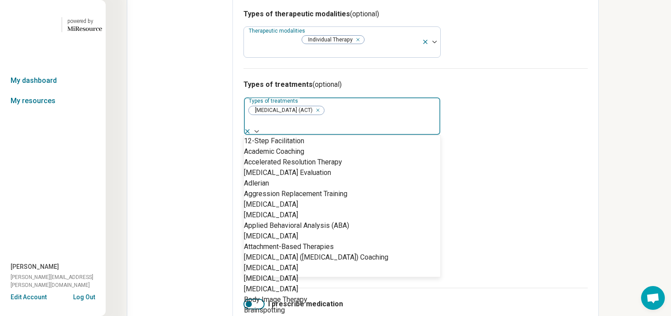
scroll to position [388, 0]
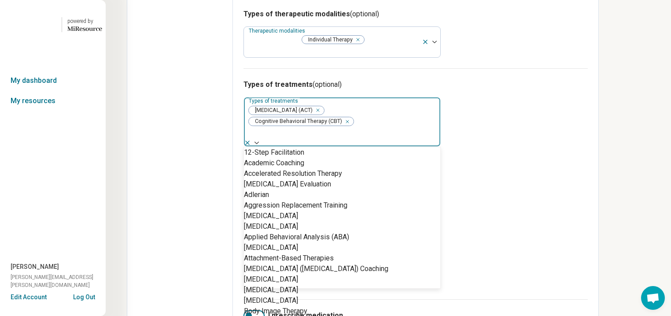
scroll to position [881, 0]
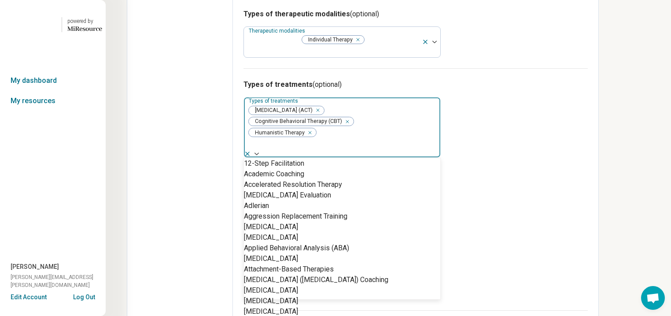
scroll to position [1480, 0]
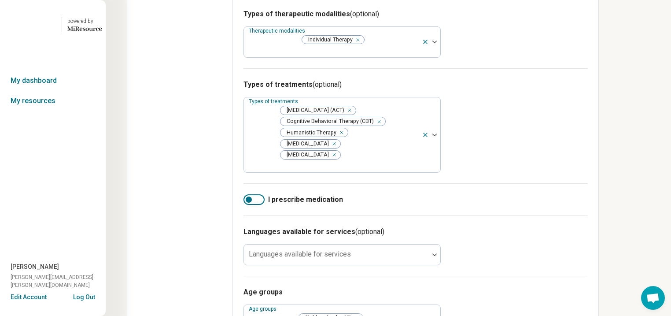
click at [308, 183] on div "I prescribe medication" at bounding box center [416, 199] width 344 height 32
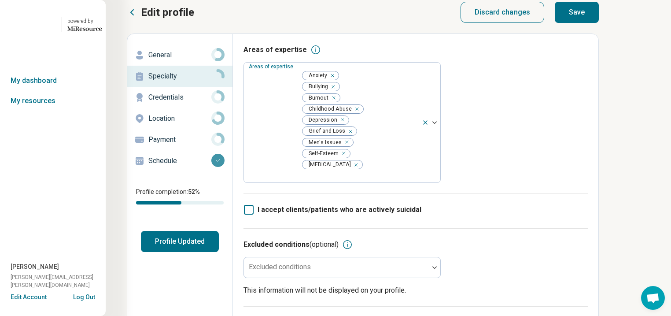
scroll to position [0, 99]
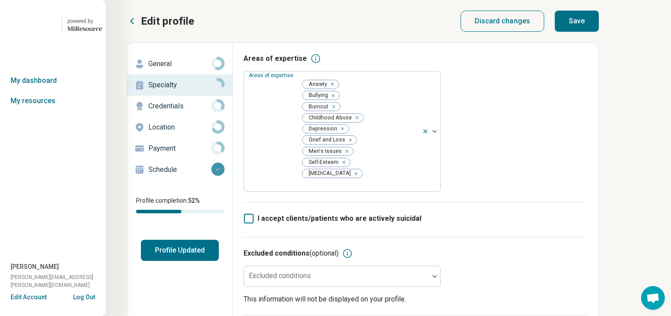
click at [308, 28] on button "Save" at bounding box center [577, 21] width 44 height 21
click at [148, 111] on p "Credentials" at bounding box center [179, 106] width 63 height 11
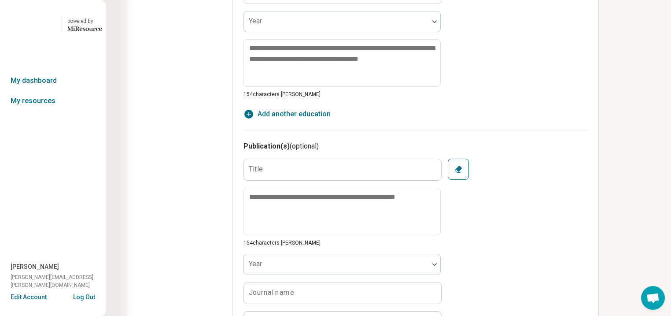
scroll to position [705, 99]
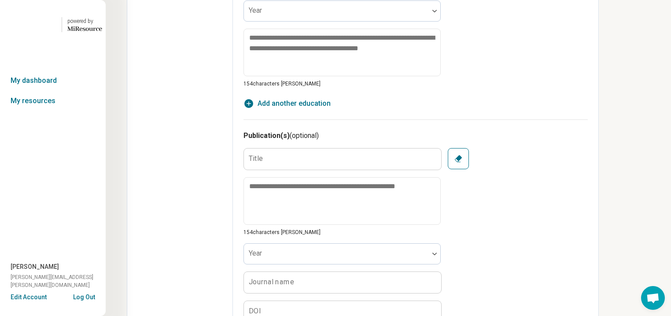
paste input "**********"
type textarea "*"
type input "**********"
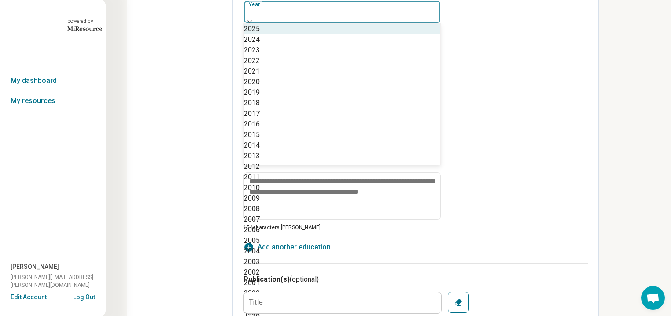
click at [248, 20] on div at bounding box center [342, 14] width 189 height 12
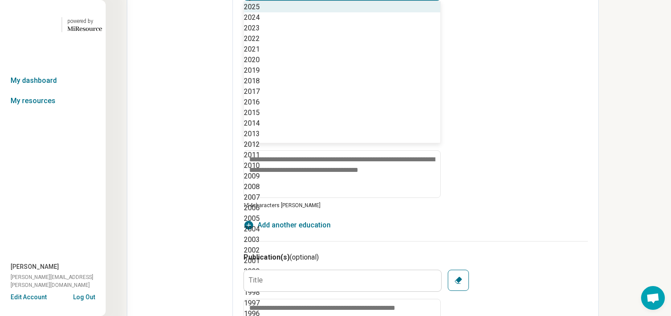
scroll to position [729, 0]
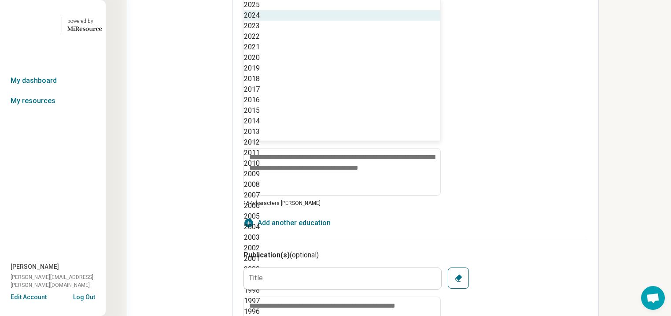
click at [260, 21] on div "2024" at bounding box center [252, 15] width 16 height 11
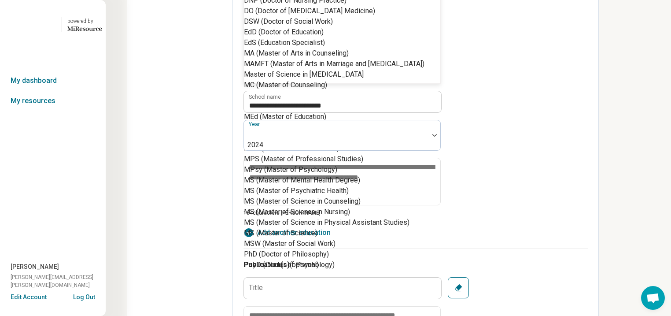
click at [308, 59] on div "MA (Master of Arts in Counseling)" at bounding box center [296, 53] width 105 height 11
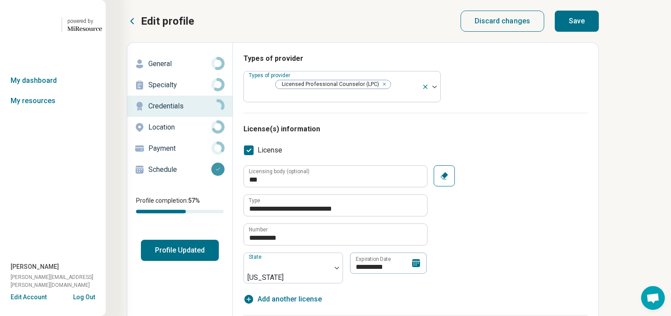
scroll to position [0, 0]
click at [308, 26] on button "Save" at bounding box center [577, 21] width 44 height 21
click at [175, 133] on p "Location" at bounding box center [179, 127] width 63 height 11
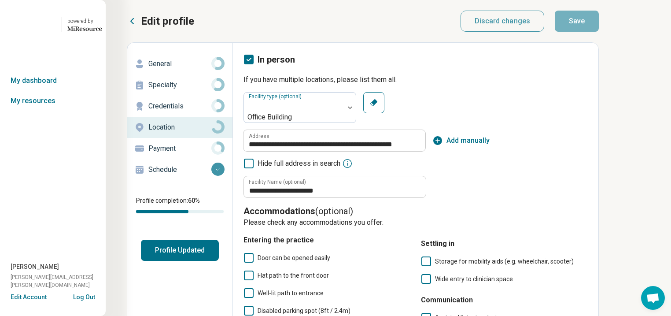
click at [182, 154] on p "Payment" at bounding box center [179, 148] width 63 height 11
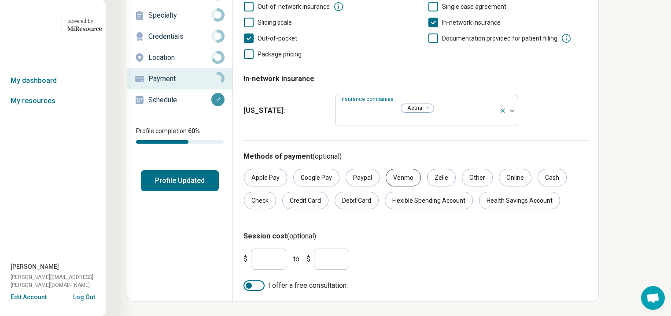
scroll to position [141, 0]
click at [308, 192] on div "Health Savings Account" at bounding box center [519, 201] width 81 height 18
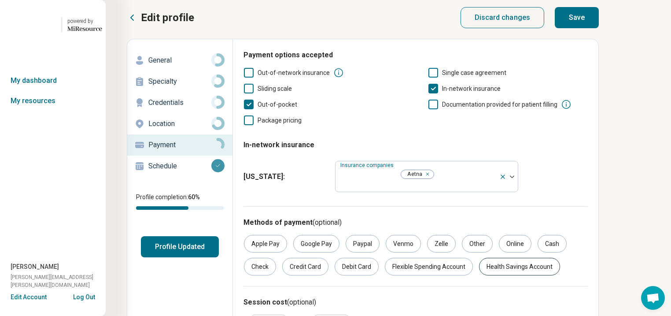
scroll to position [0, 0]
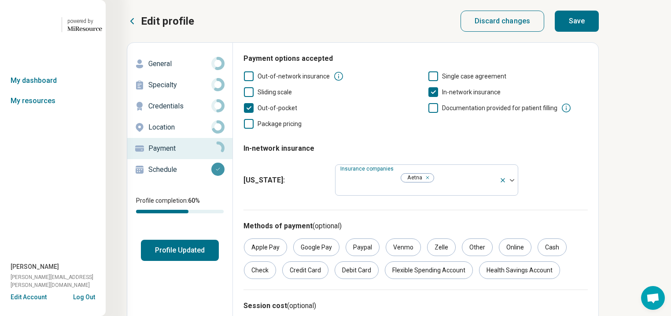
click at [308, 29] on button "Save" at bounding box center [577, 21] width 44 height 21
click at [181, 175] on p "Schedule" at bounding box center [179, 169] width 63 height 11
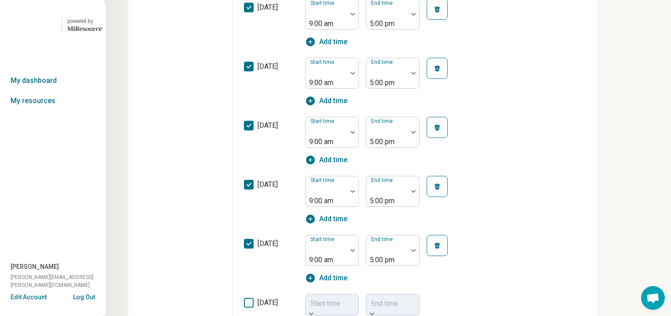
scroll to position [211, 0]
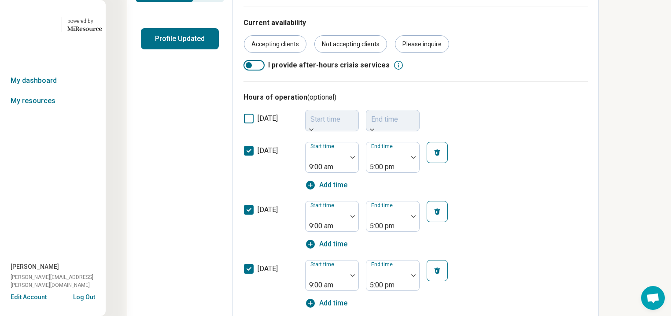
click at [201, 49] on button "Profile Updated" at bounding box center [180, 38] width 78 height 21
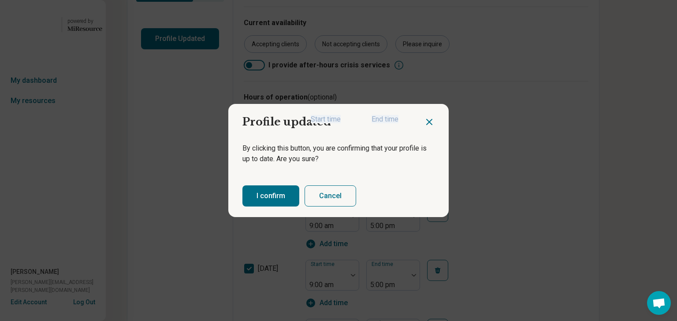
click at [289, 193] on button "I confirm" at bounding box center [270, 195] width 57 height 21
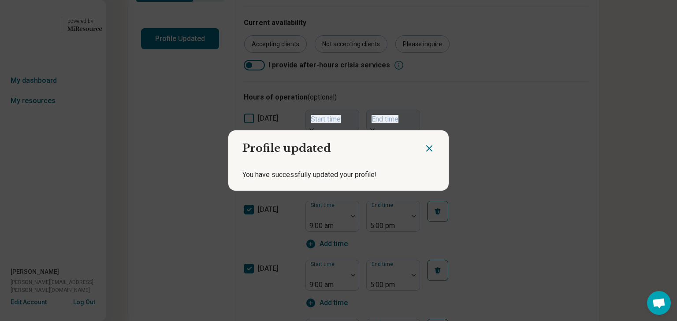
click at [308, 143] on icon "Close dialog" at bounding box center [429, 148] width 11 height 11
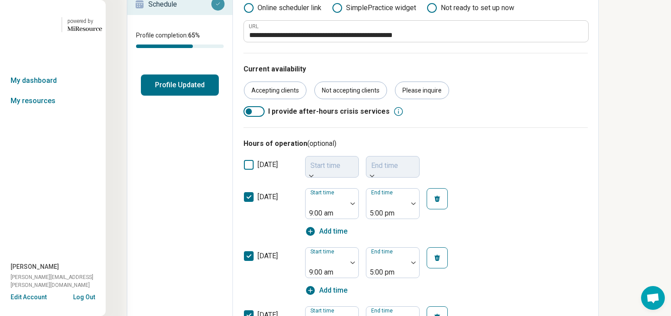
scroll to position [0, 0]
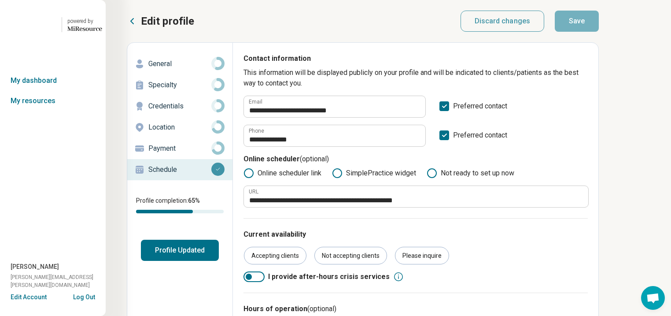
click at [189, 69] on p "General" at bounding box center [179, 64] width 63 height 11
type textarea "*"
